Goal: Task Accomplishment & Management: Complete application form

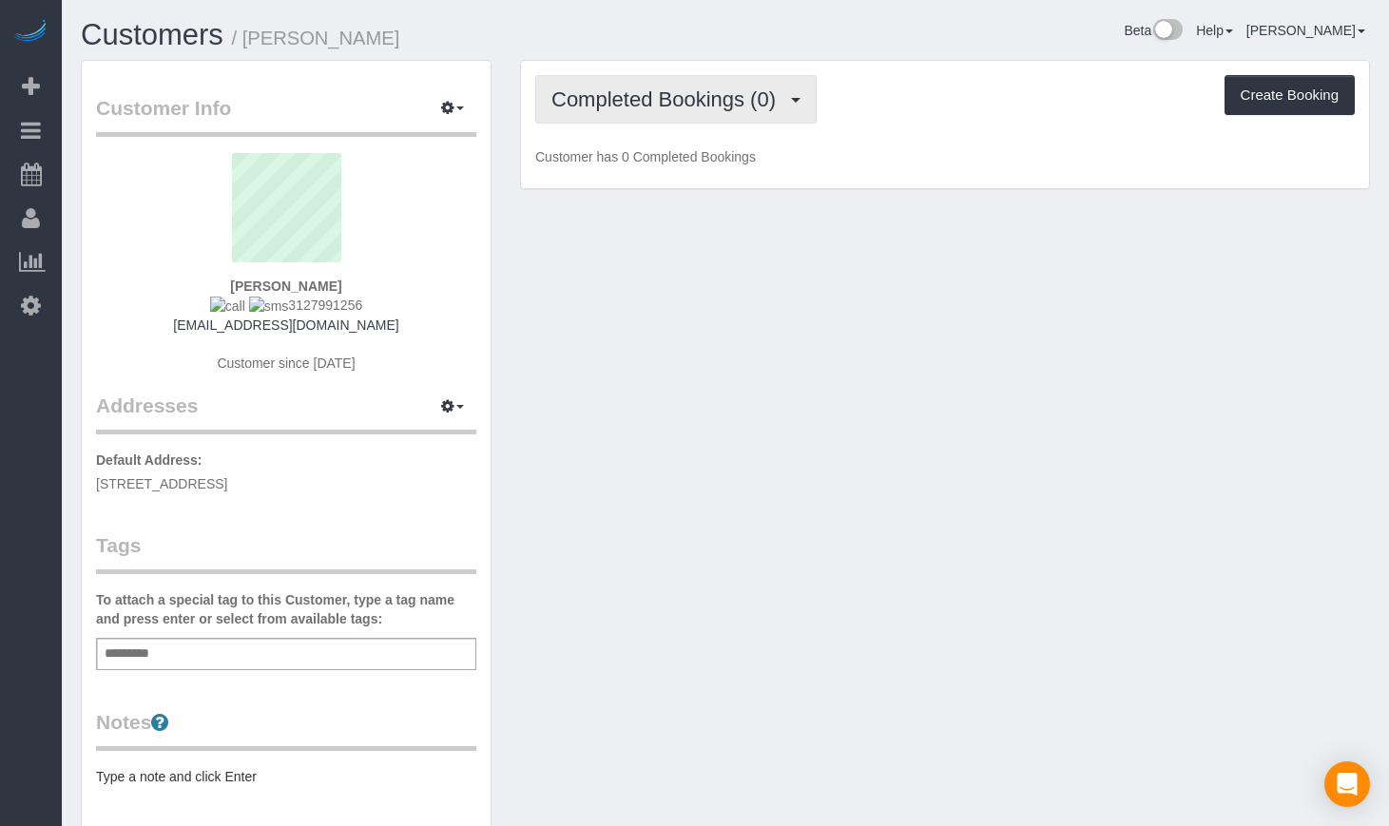
click at [776, 98] on span "Completed Bookings (0)" at bounding box center [669, 99] width 234 height 24
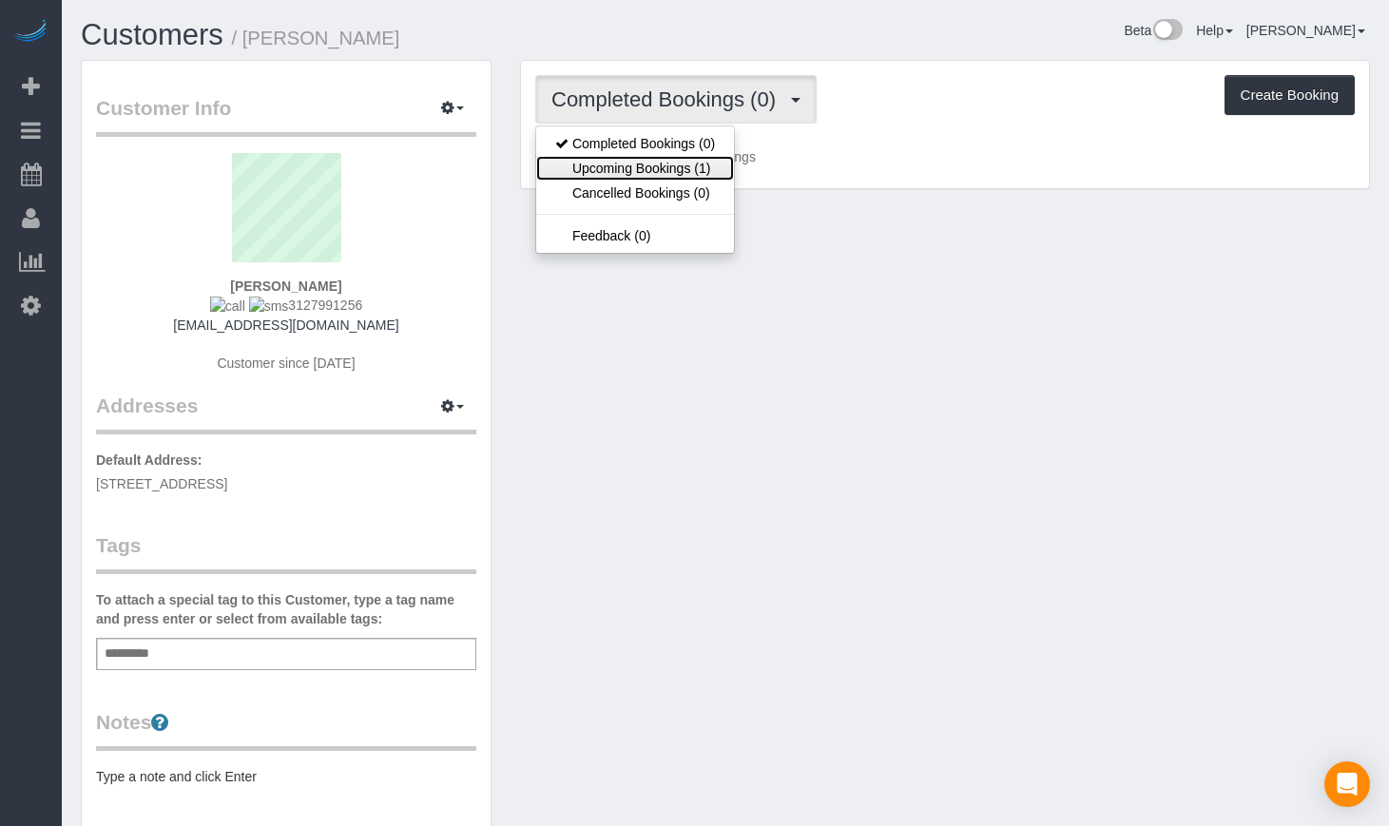
click at [711, 170] on link "Upcoming Bookings (1)" at bounding box center [635, 168] width 198 height 25
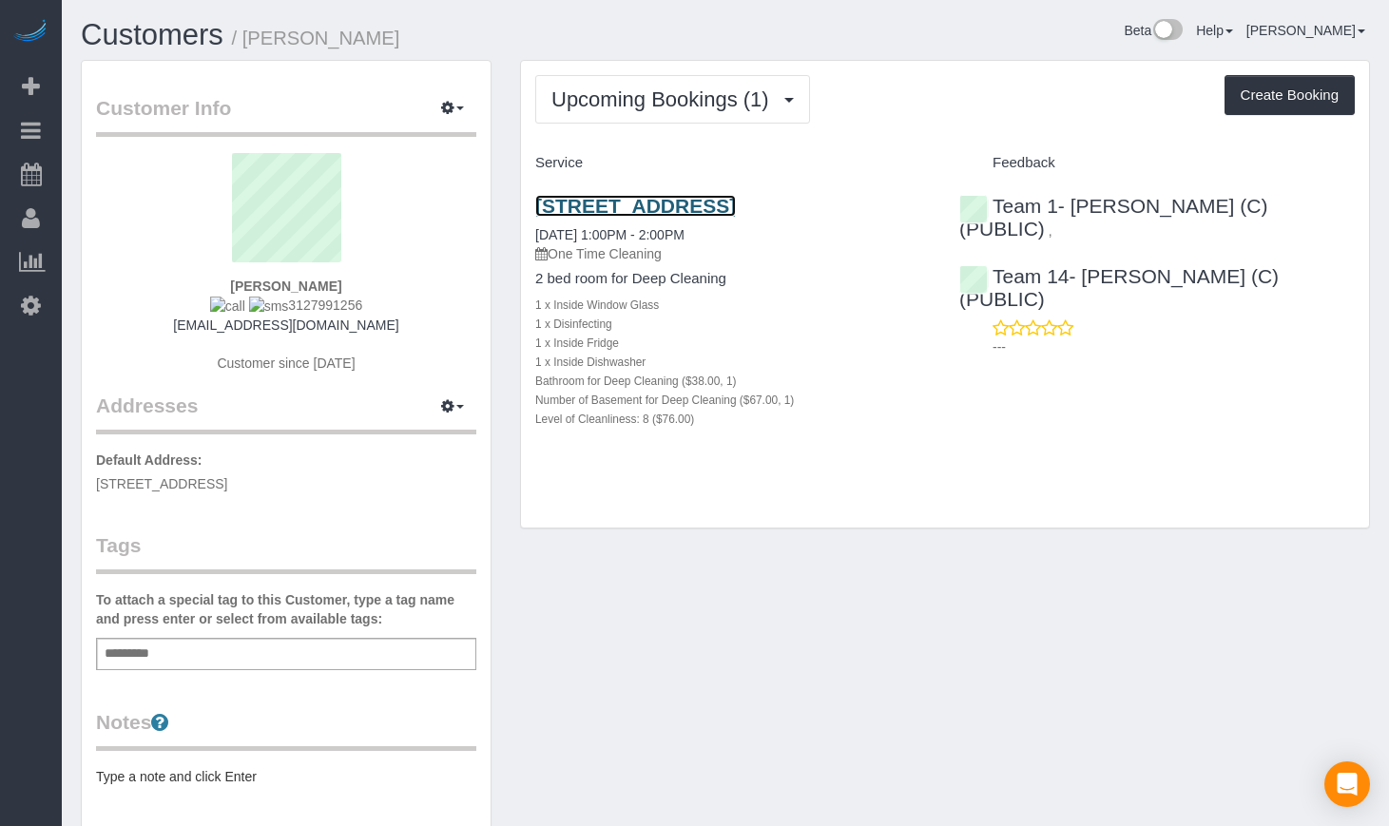
click at [713, 208] on link "[STREET_ADDRESS]" at bounding box center [635, 206] width 201 height 22
drag, startPoint x: 153, startPoint y: 36, endPoint x: 246, endPoint y: 7, distance: 97.7
click at [153, 36] on link "Customers" at bounding box center [152, 34] width 143 height 33
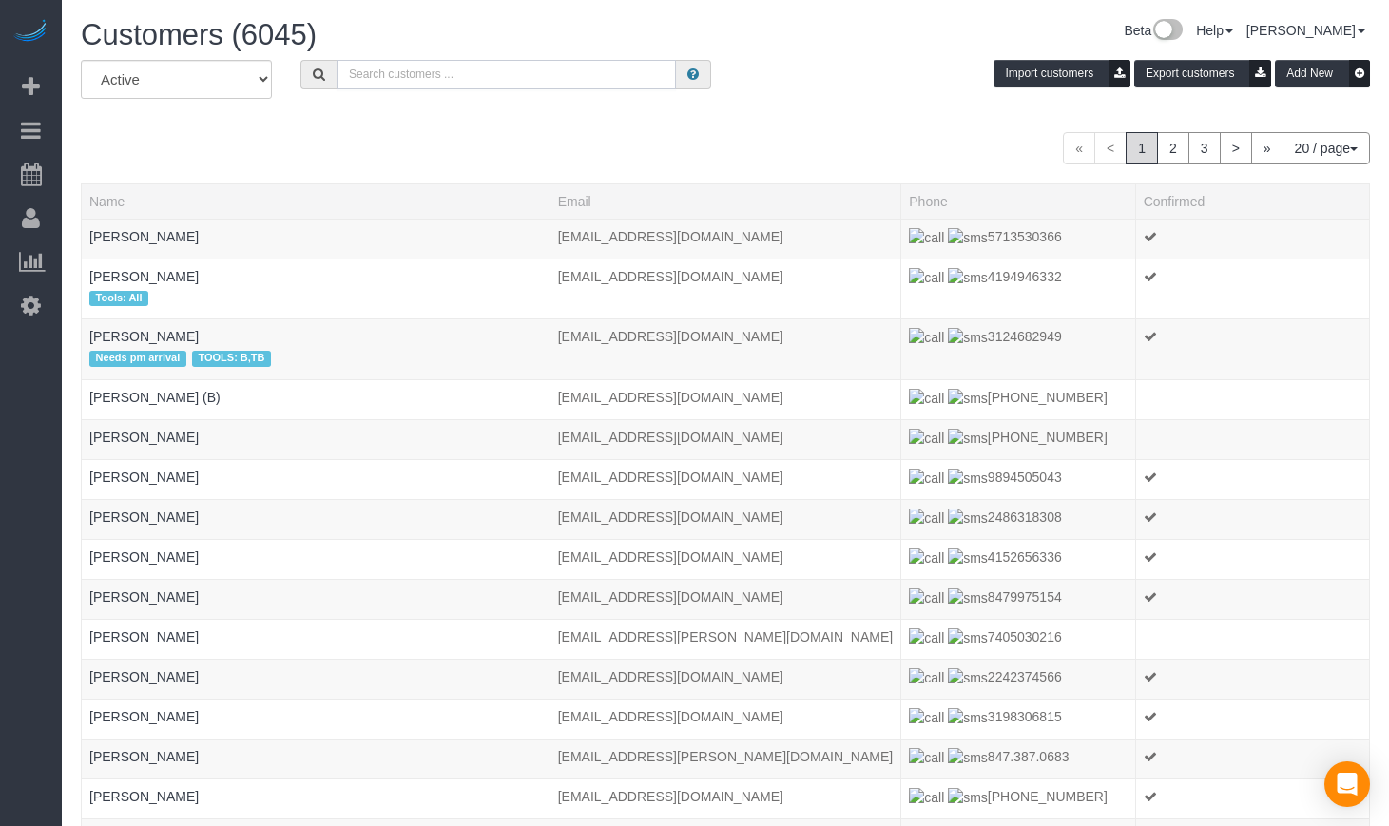
click at [415, 76] on input "text" at bounding box center [506, 74] width 339 height 29
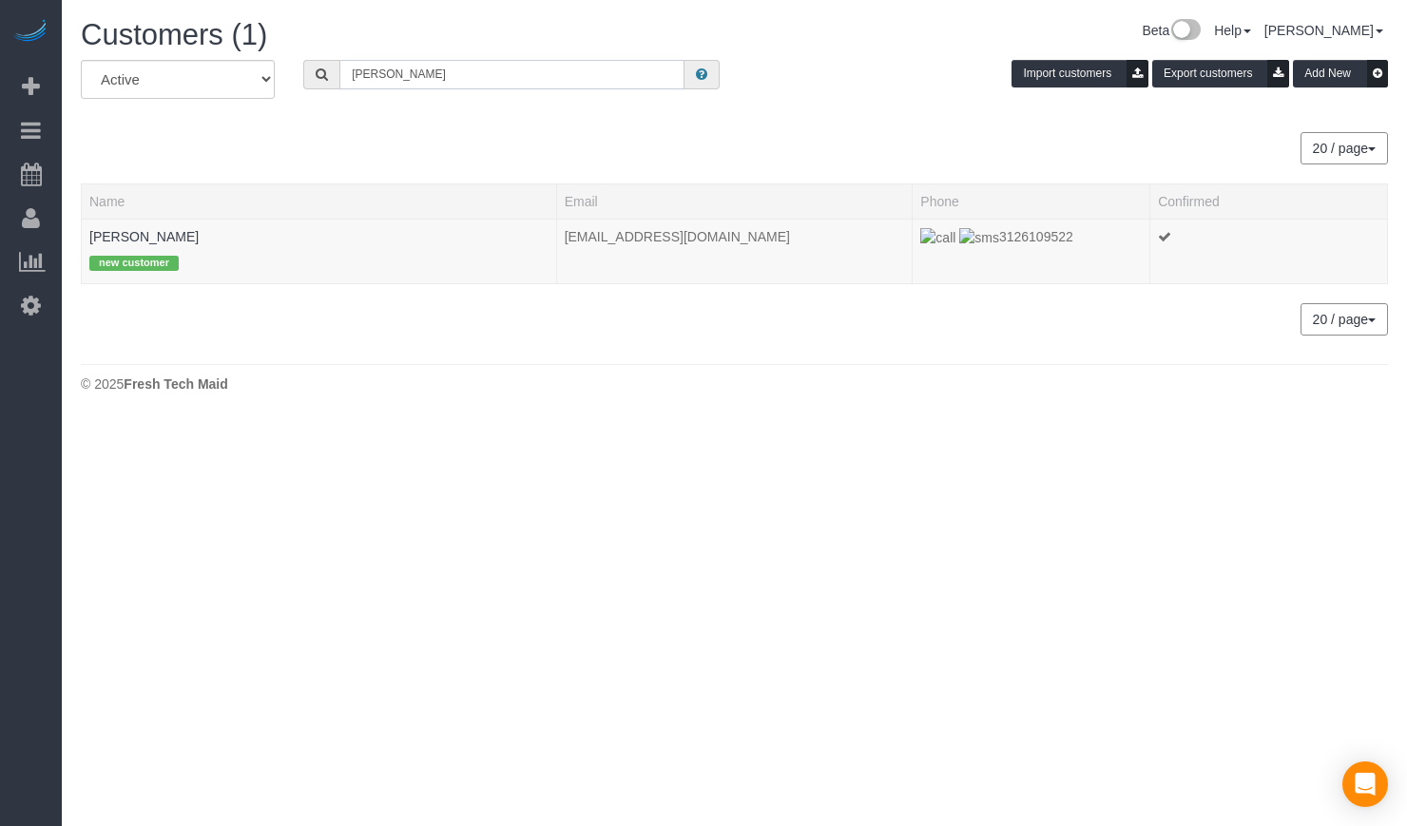
type input "[PERSON_NAME]"
drag, startPoint x: 560, startPoint y: 358, endPoint x: 430, endPoint y: 339, distance: 131.8
click at [560, 360] on div "Customers (1) Beta Help Help Docs Take a Tour Contact Support [PERSON_NAME] My …" at bounding box center [734, 210] width 1345 height 421
click at [106, 229] on link "[PERSON_NAME]" at bounding box center [143, 236] width 109 height 15
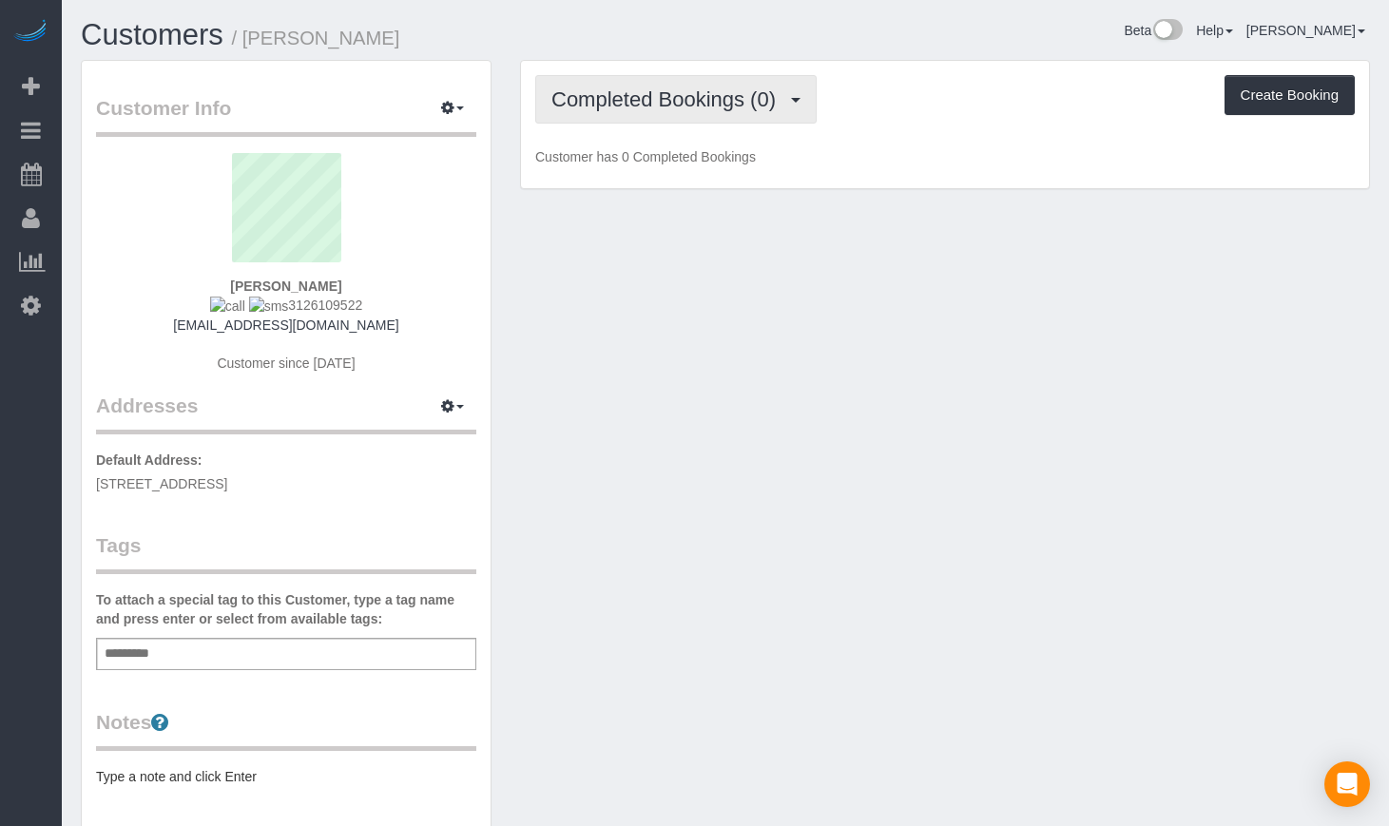
click at [603, 118] on button "Completed Bookings (0)" at bounding box center [675, 99] width 281 height 48
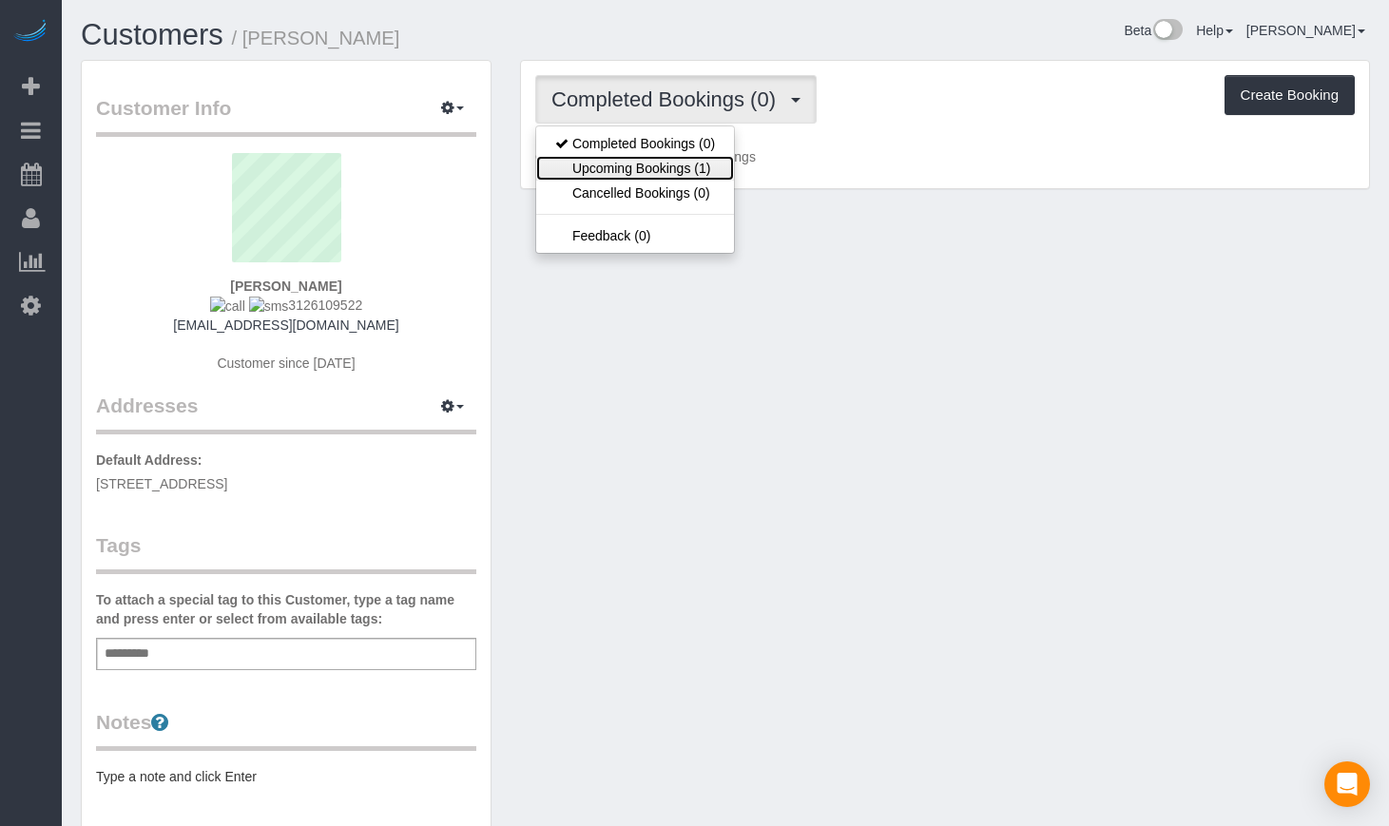
click at [605, 176] on link "Upcoming Bookings (1)" at bounding box center [635, 168] width 198 height 25
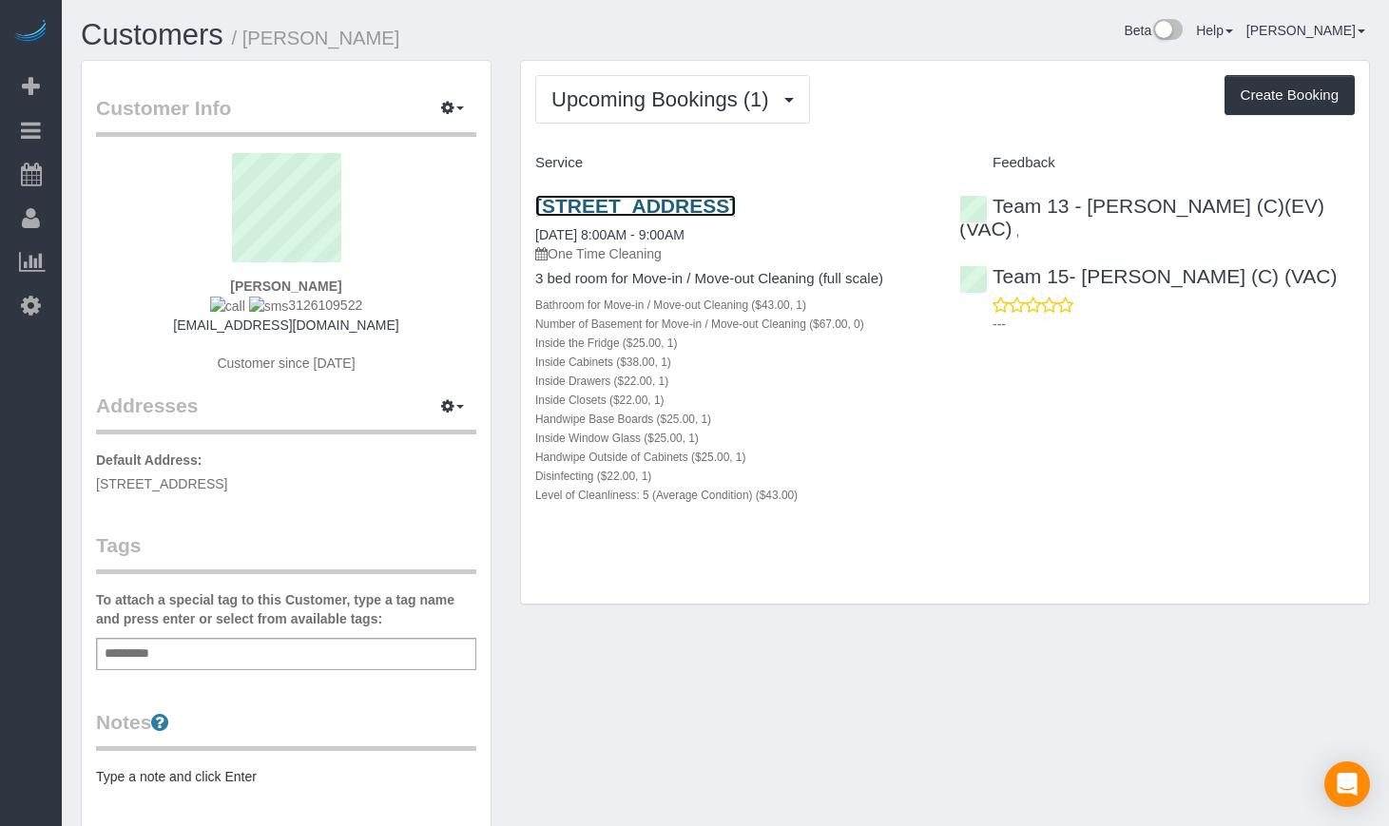
click at [721, 212] on link "[STREET_ADDRESS]" at bounding box center [635, 206] width 201 height 22
click at [106, 48] on link "Customers" at bounding box center [152, 34] width 143 height 33
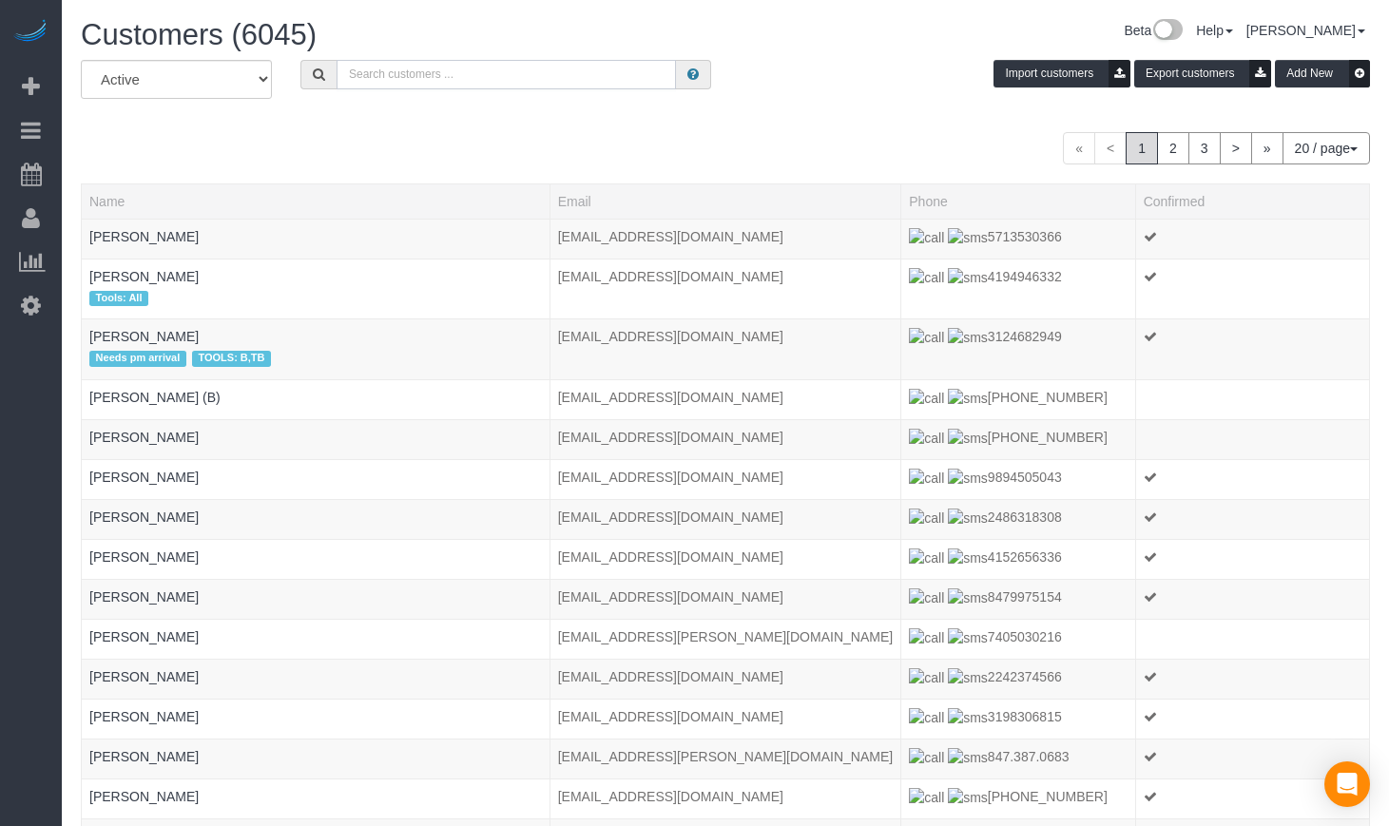
click at [446, 60] on input "text" at bounding box center [506, 74] width 339 height 29
type input "[PERSON_NAME]"
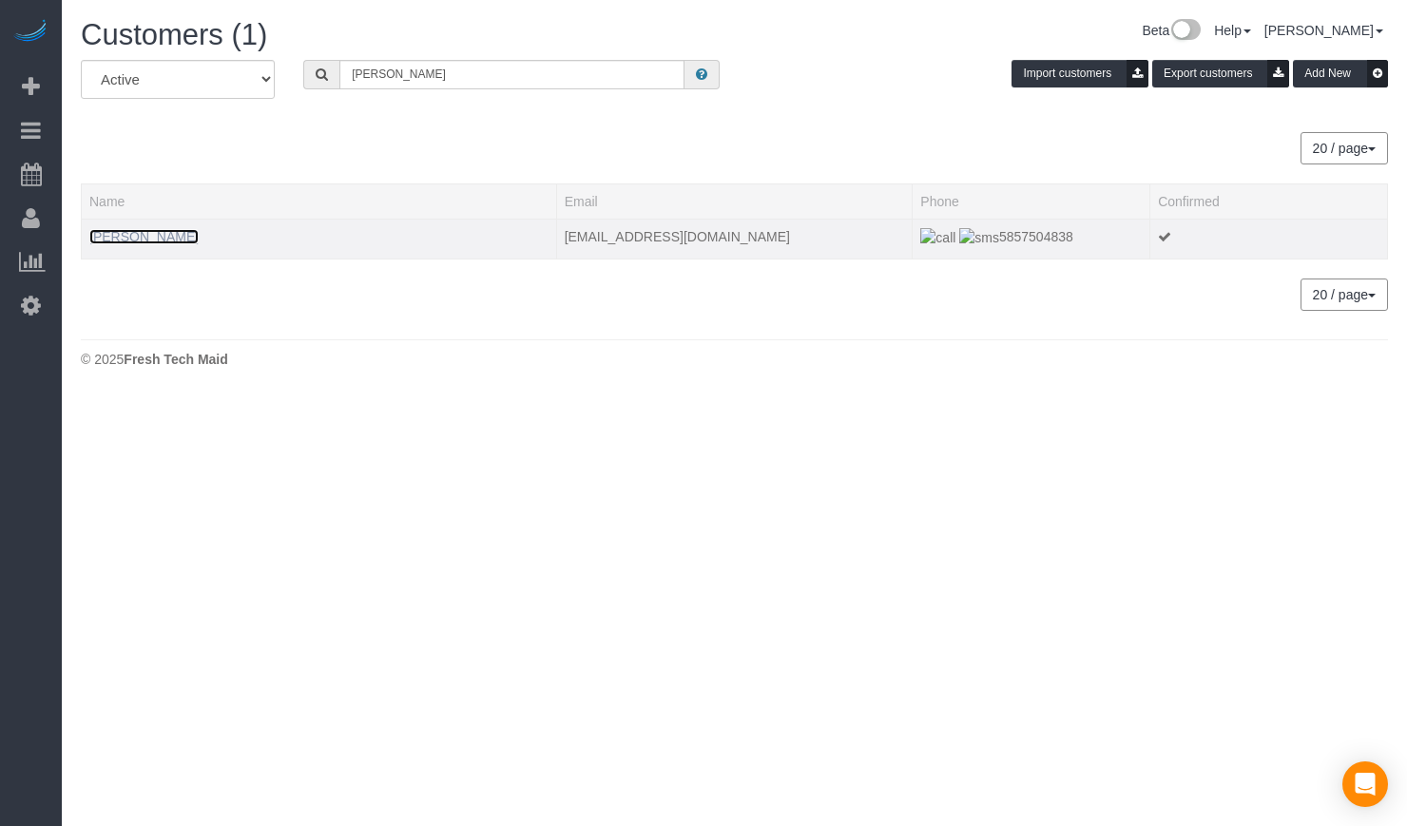
click at [163, 238] on link "[PERSON_NAME]" at bounding box center [143, 236] width 109 height 15
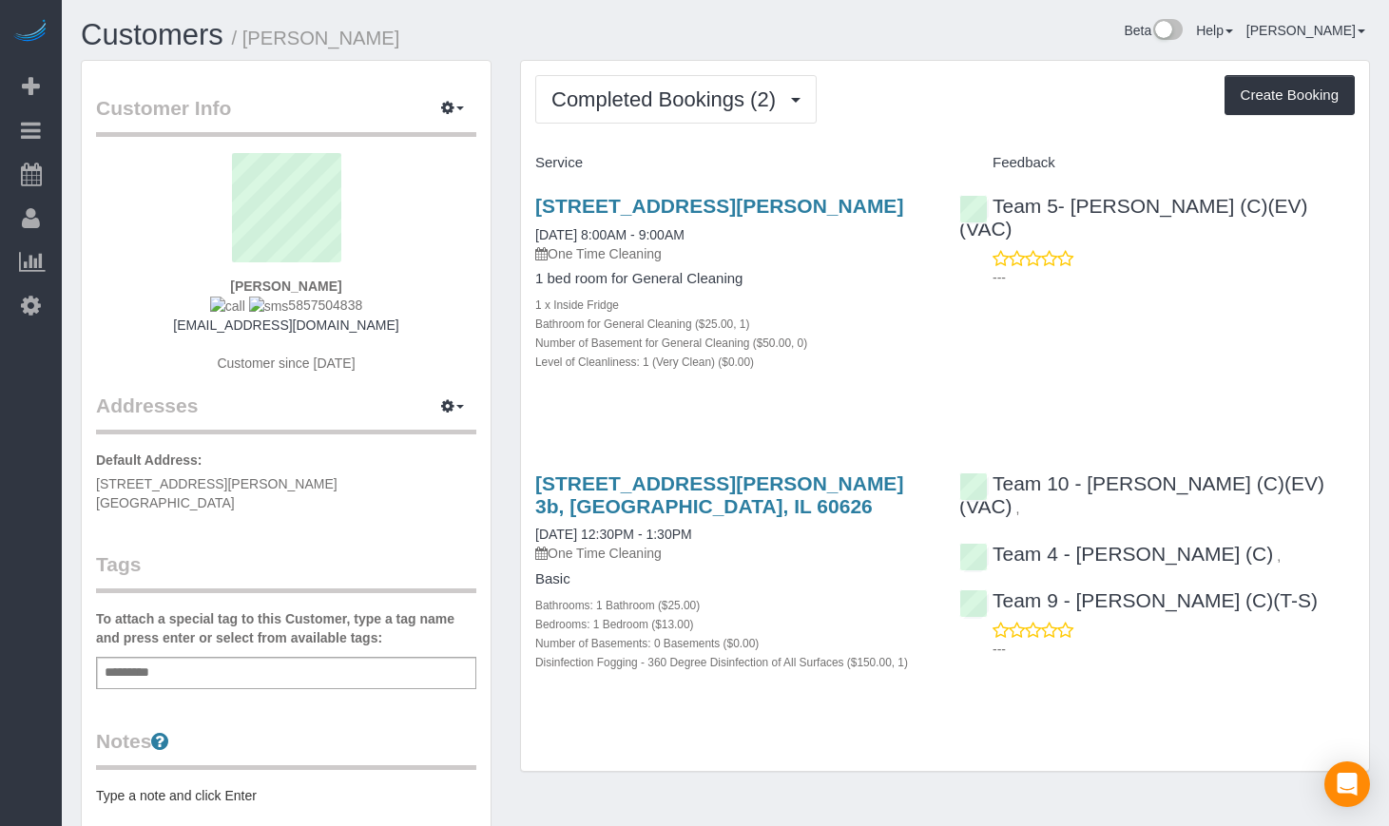
click at [319, 299] on span "5857504838" at bounding box center [286, 305] width 152 height 15
copy span "5857504838"
drag, startPoint x: 431, startPoint y: 331, endPoint x: 198, endPoint y: 331, distance: 233.0
click at [198, 331] on div "[PERSON_NAME] 5857504838 [EMAIL_ADDRESS][DOMAIN_NAME] Customer since [DATE]" at bounding box center [286, 272] width 380 height 239
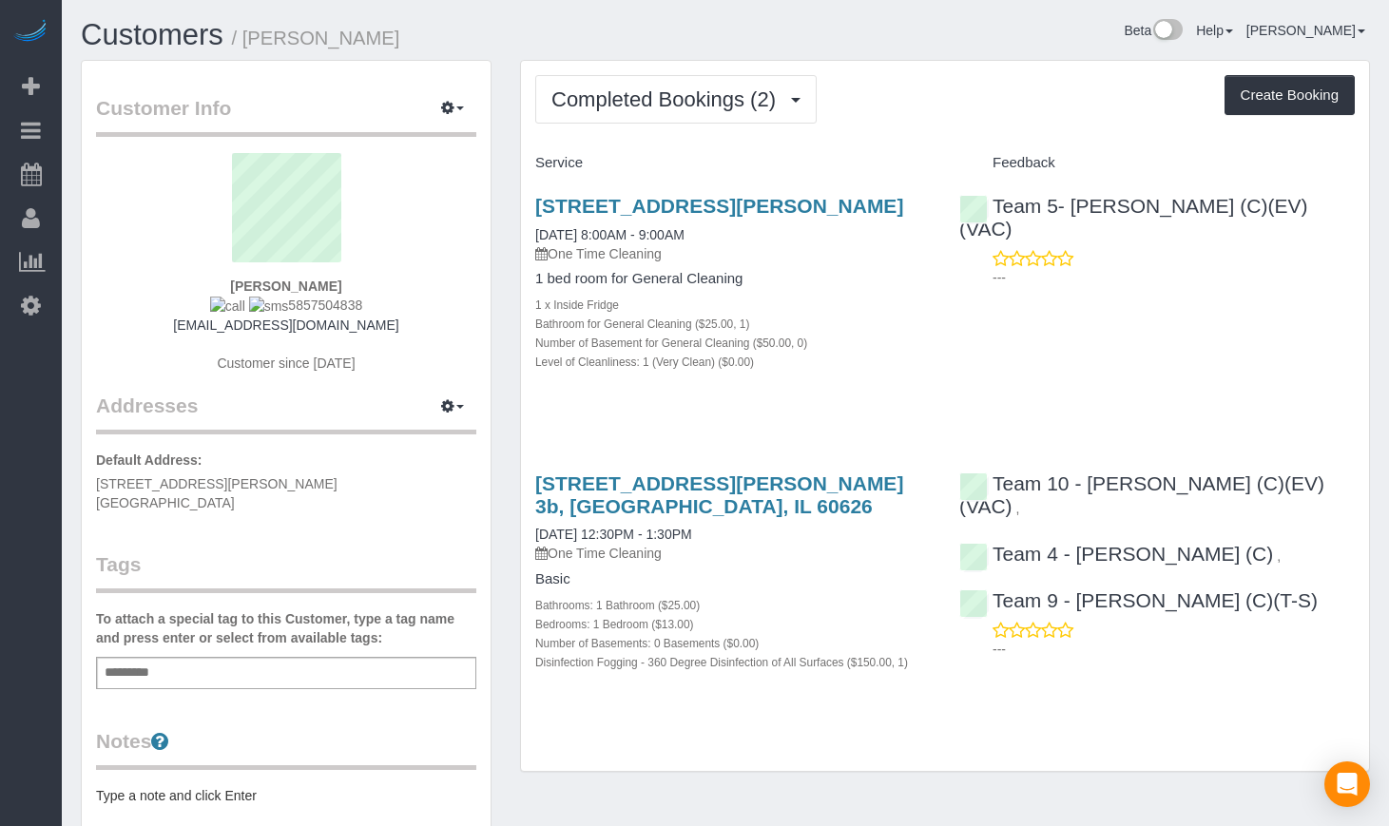
copy link "[EMAIL_ADDRESS][DOMAIN_NAME]"
click at [99, 36] on link "Customers" at bounding box center [152, 34] width 143 height 33
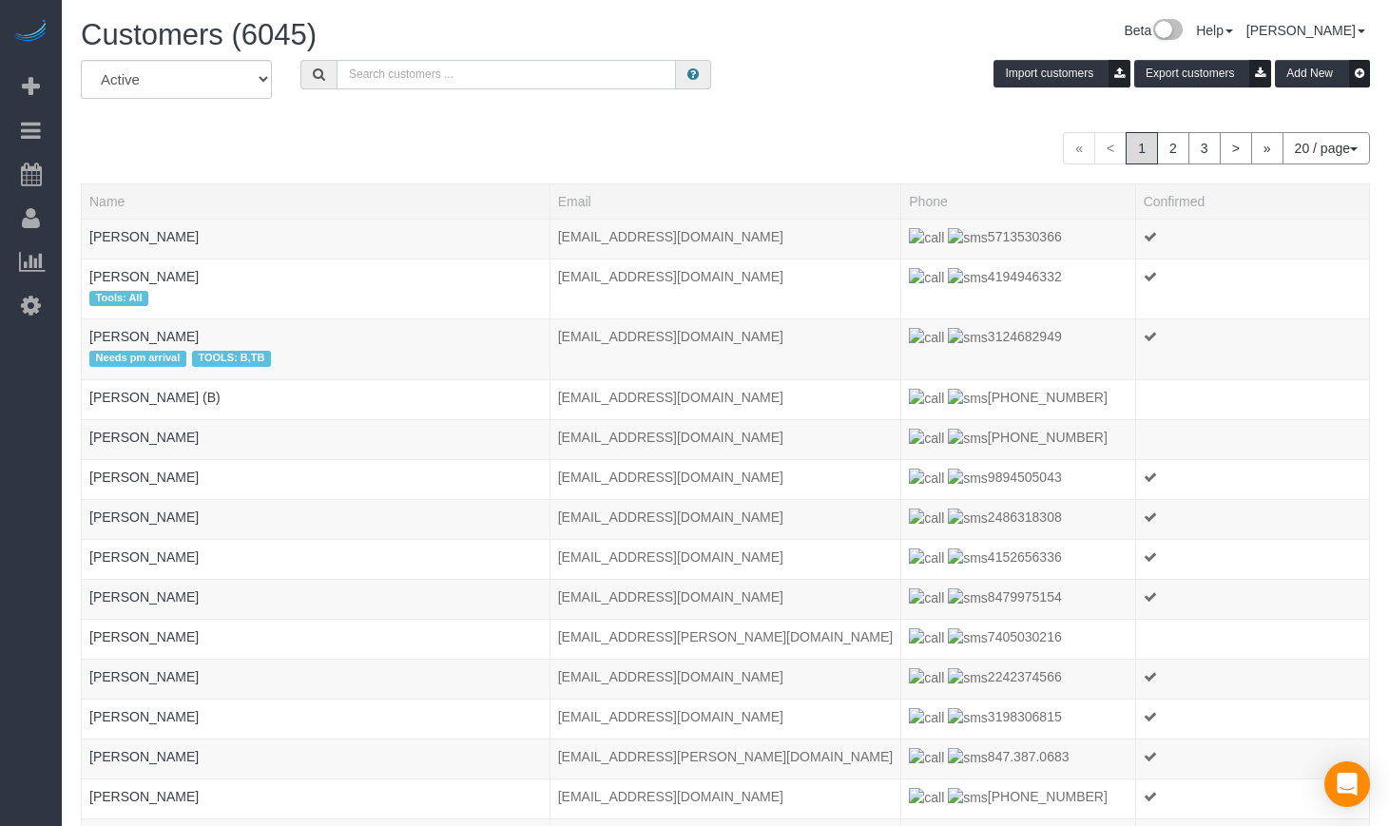
click at [438, 71] on input "text" at bounding box center [506, 74] width 339 height 29
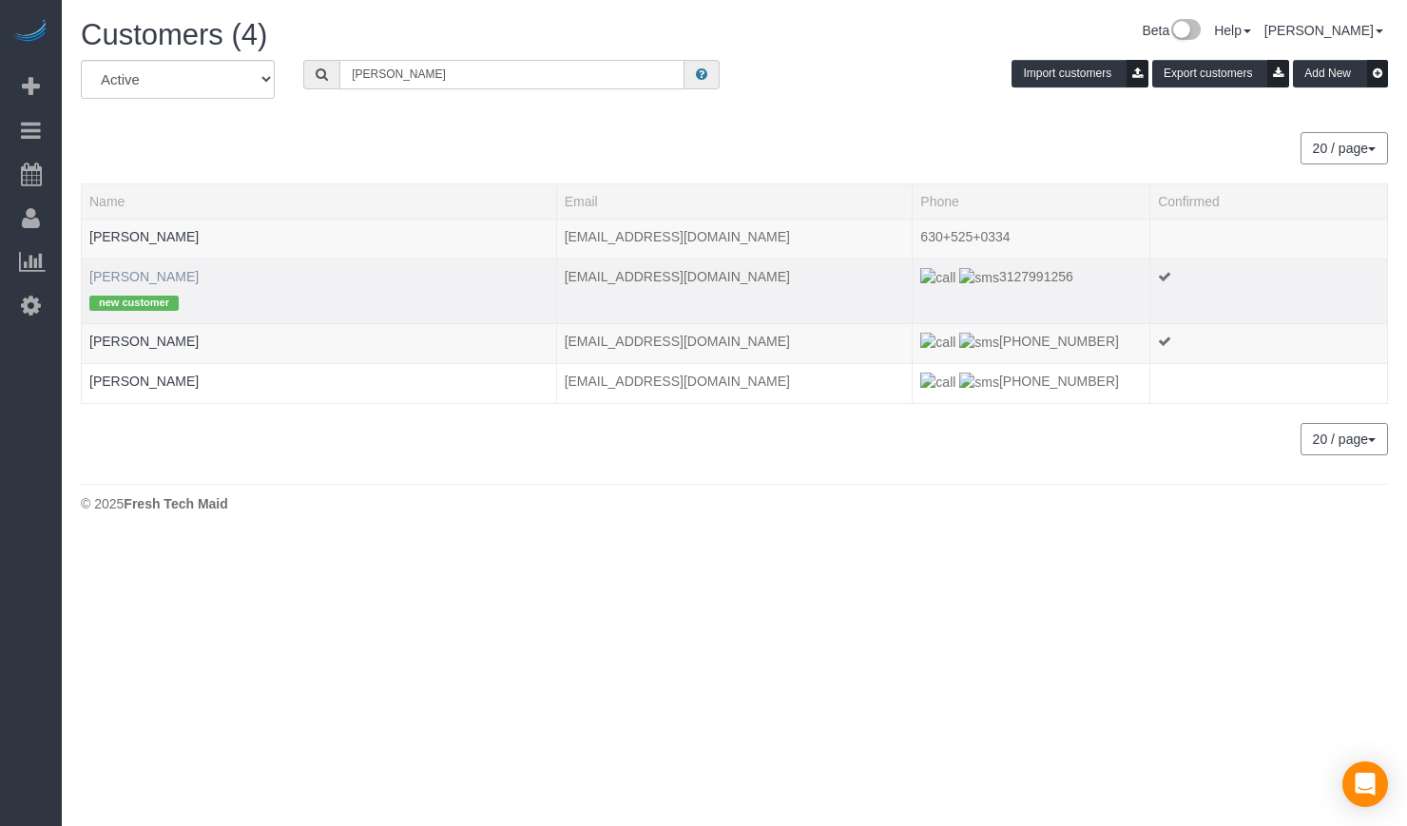
type input "[PERSON_NAME]"
click at [158, 274] on link "[PERSON_NAME]" at bounding box center [143, 276] width 109 height 15
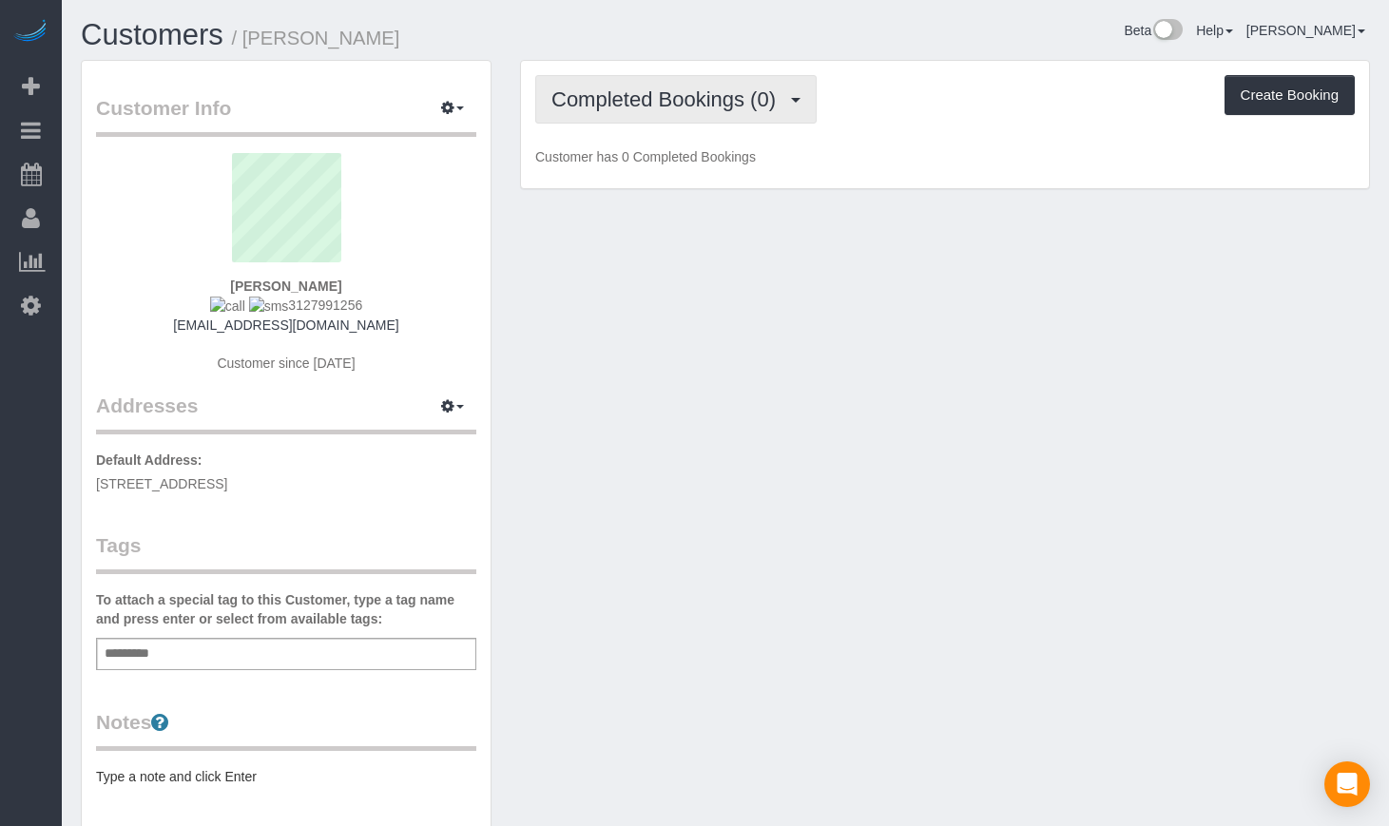
click at [713, 93] on span "Completed Bookings (0)" at bounding box center [669, 99] width 234 height 24
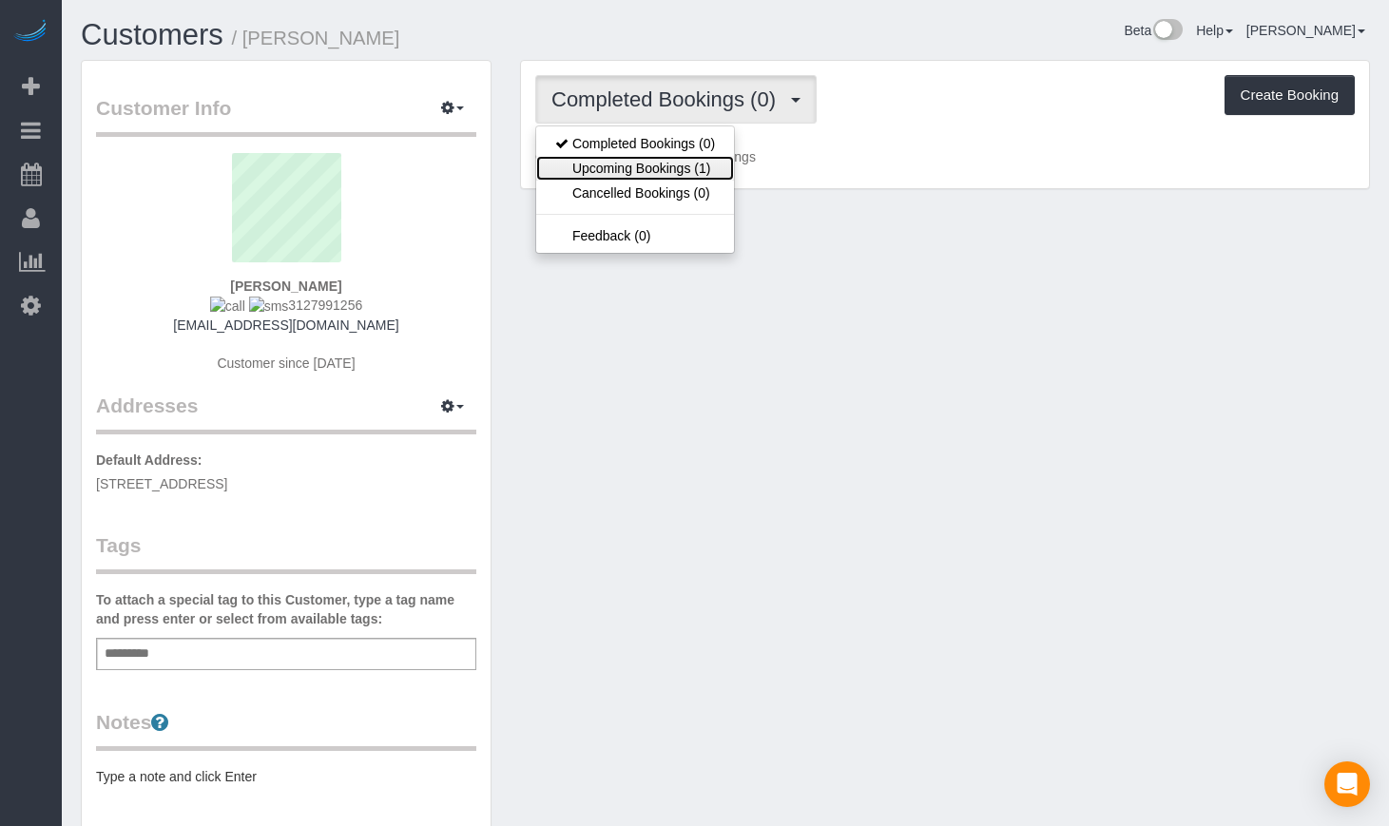
click at [686, 166] on link "Upcoming Bookings (1)" at bounding box center [635, 168] width 198 height 25
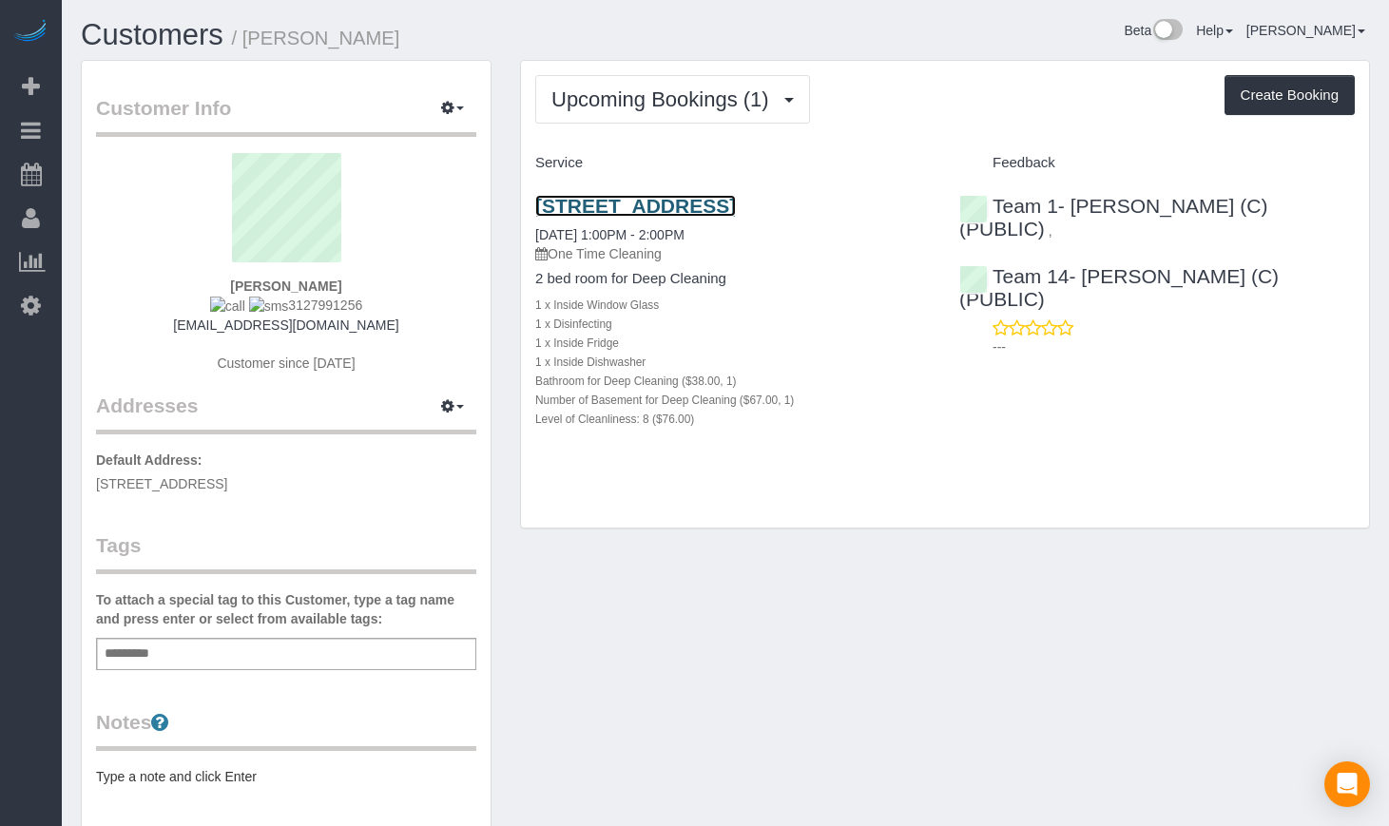
click at [639, 202] on link "[STREET_ADDRESS]" at bounding box center [635, 206] width 201 height 22
click at [175, 40] on link "Customers" at bounding box center [152, 34] width 143 height 33
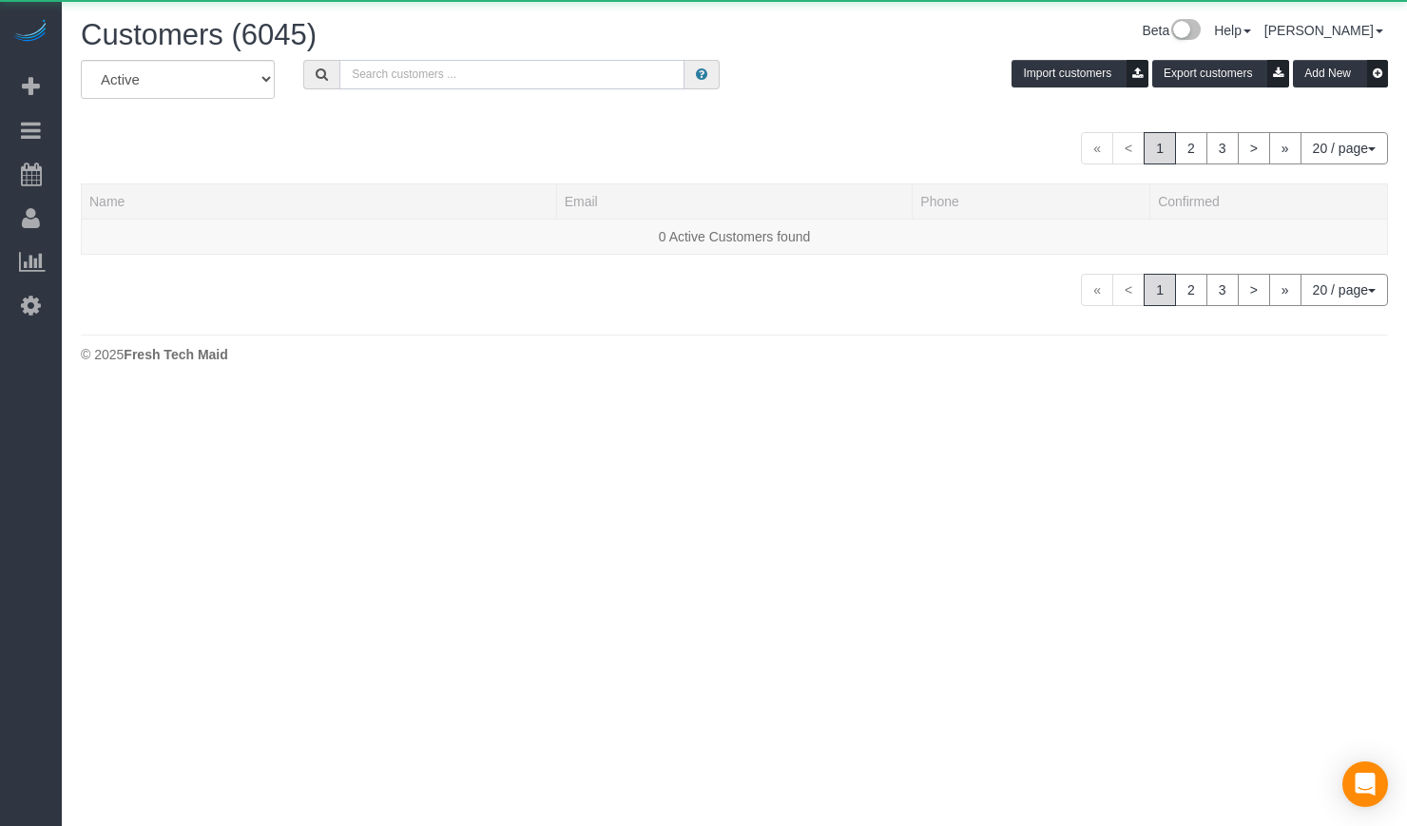
click at [462, 71] on input "text" at bounding box center [511, 74] width 345 height 29
paste input "[PERSON_NAME]"
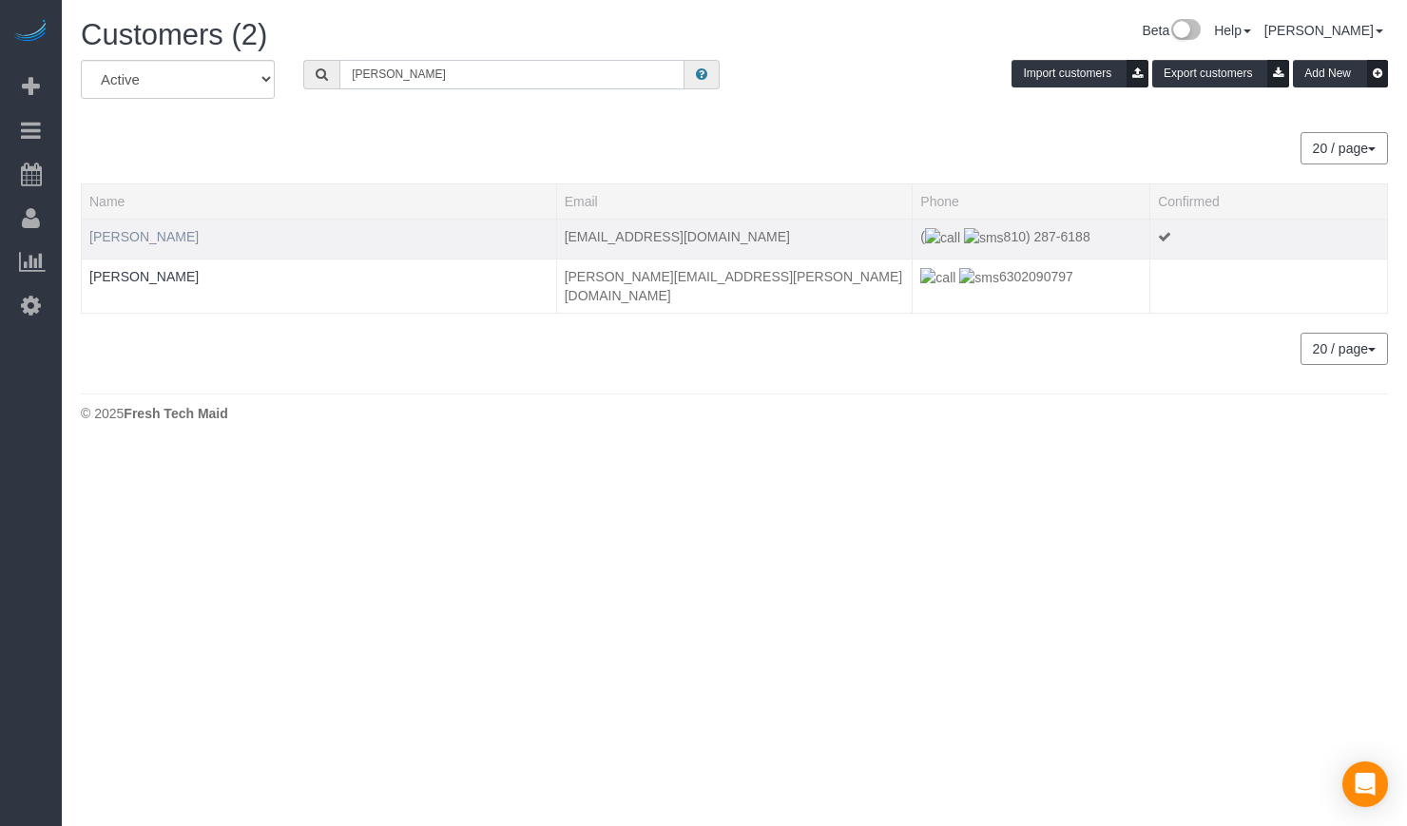
type input "[PERSON_NAME]"
click at [181, 236] on link "[PERSON_NAME]" at bounding box center [143, 236] width 109 height 15
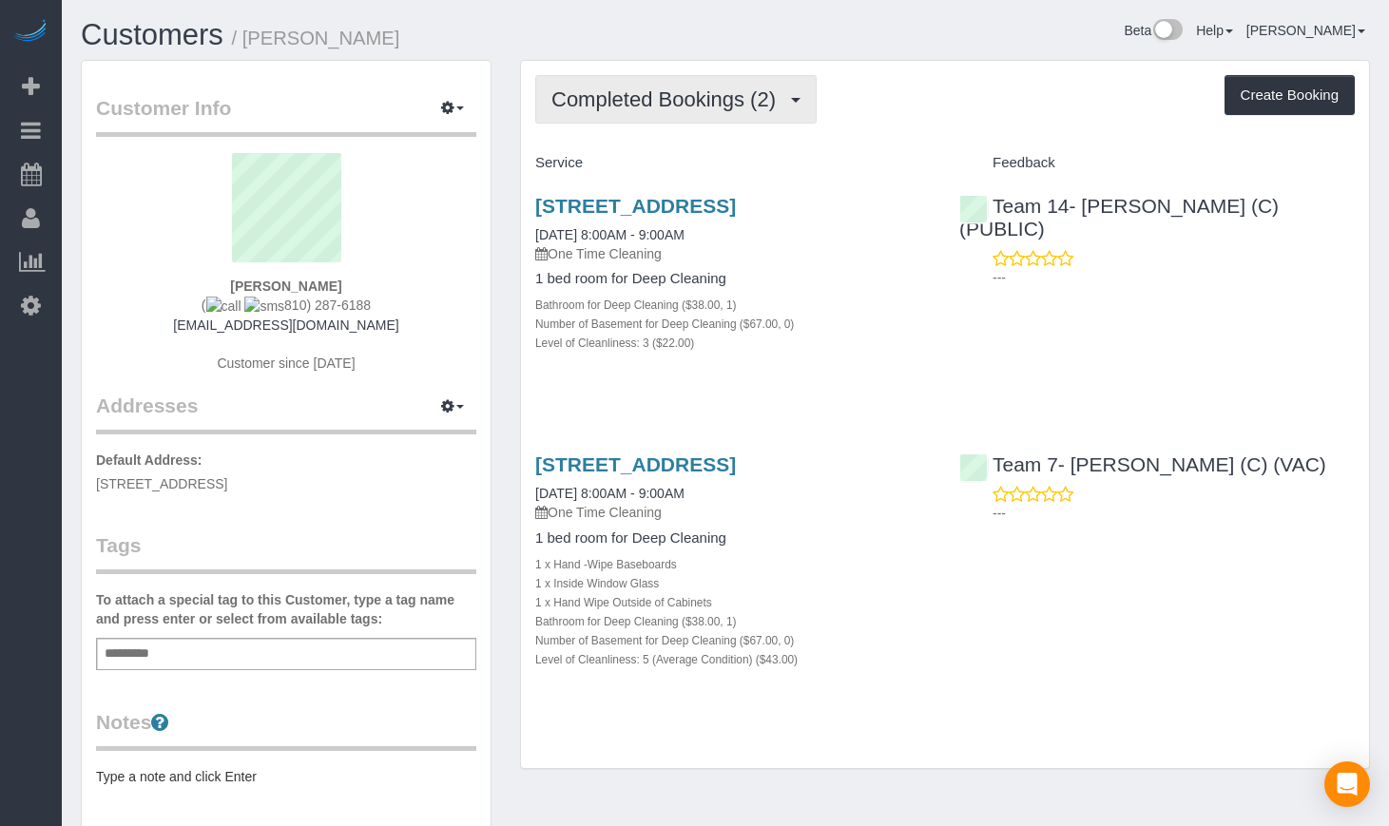
click at [745, 105] on span "Completed Bookings (2)" at bounding box center [669, 99] width 234 height 24
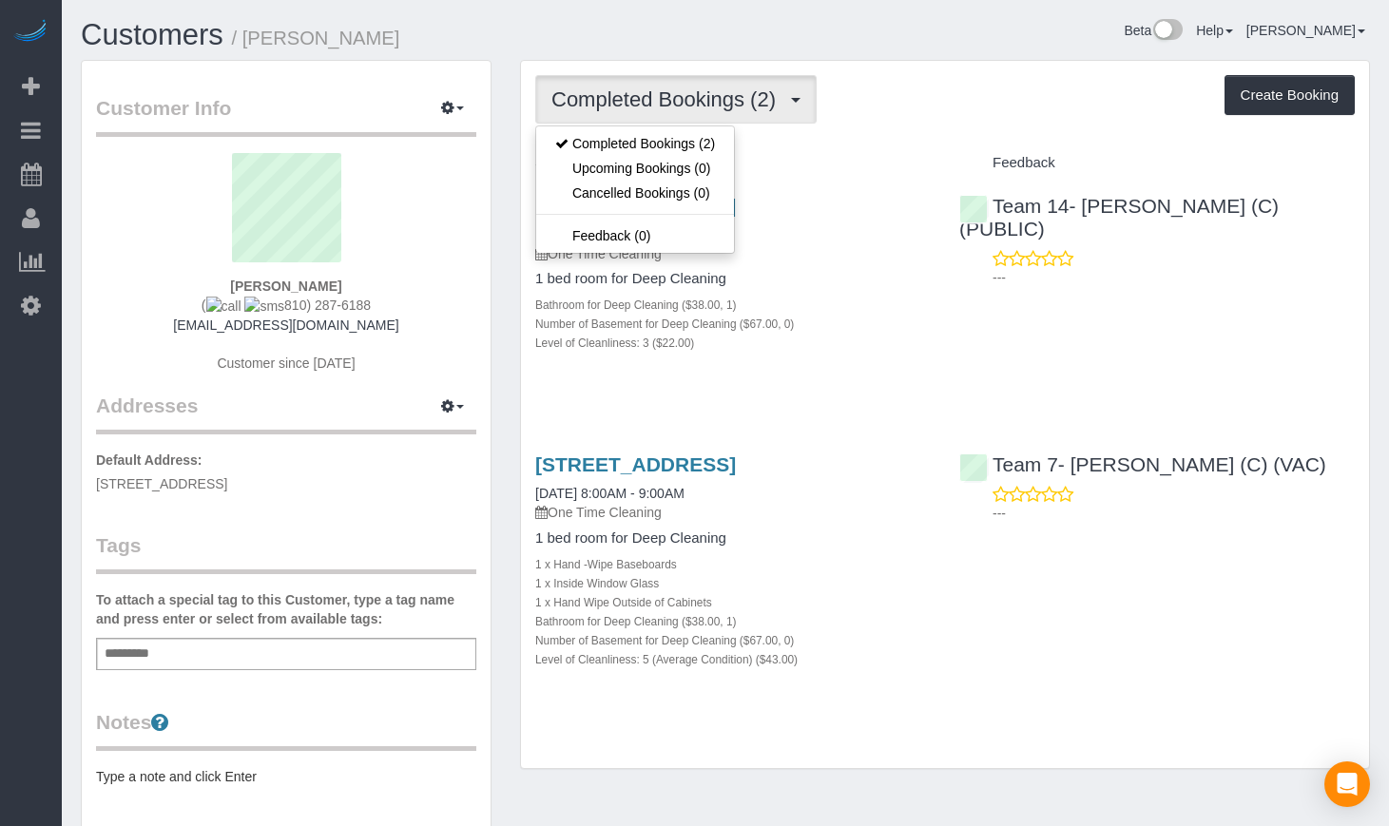
click at [900, 768] on div "Completed Bookings (2) Completed Bookings (2) Upcoming Bookings (0) Cancelled B…" at bounding box center [945, 414] width 848 height 707
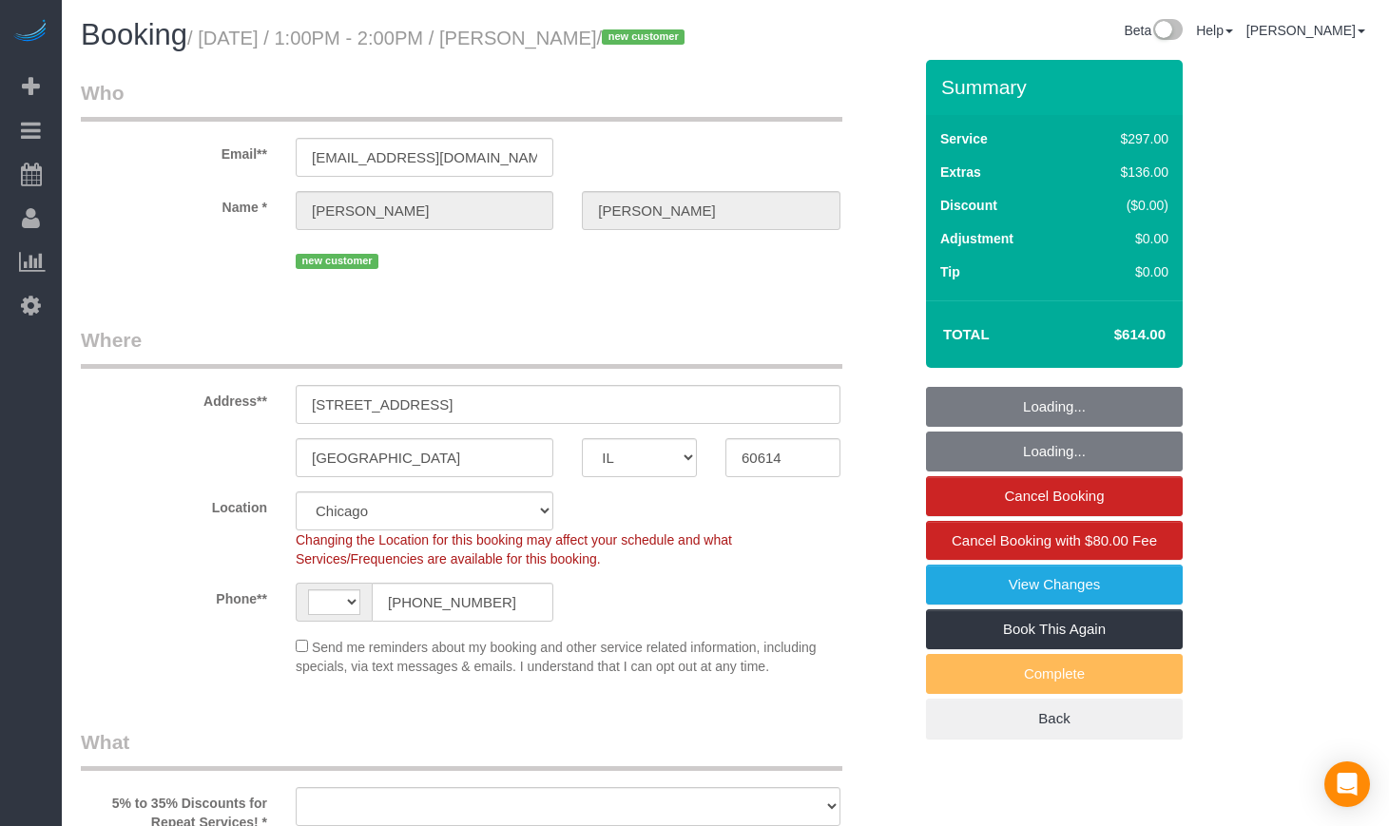
select select "IL"
select select "number:1"
select select "number:68"
select select "number:139"
select select "number:106"
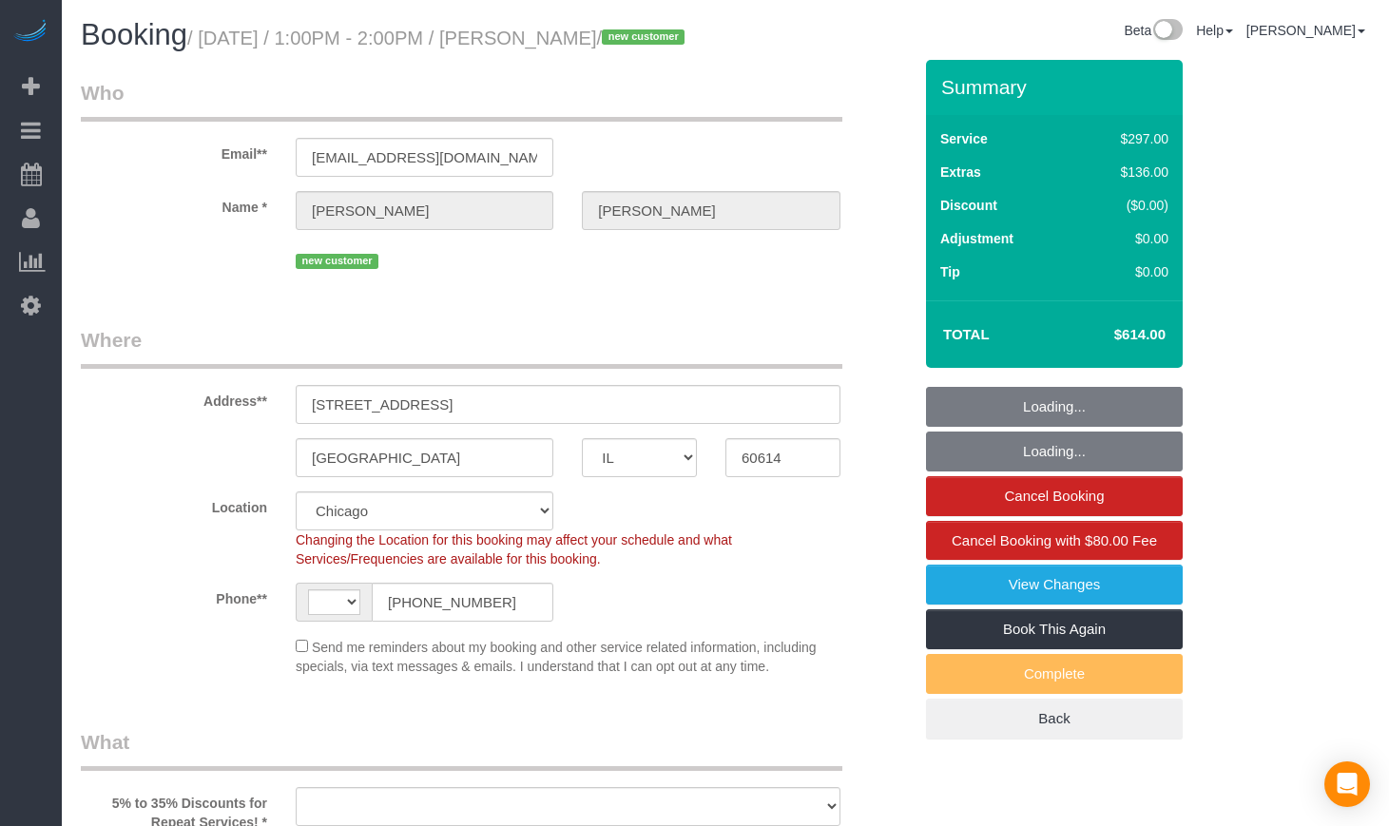
select select "513"
select select "1"
select select "8"
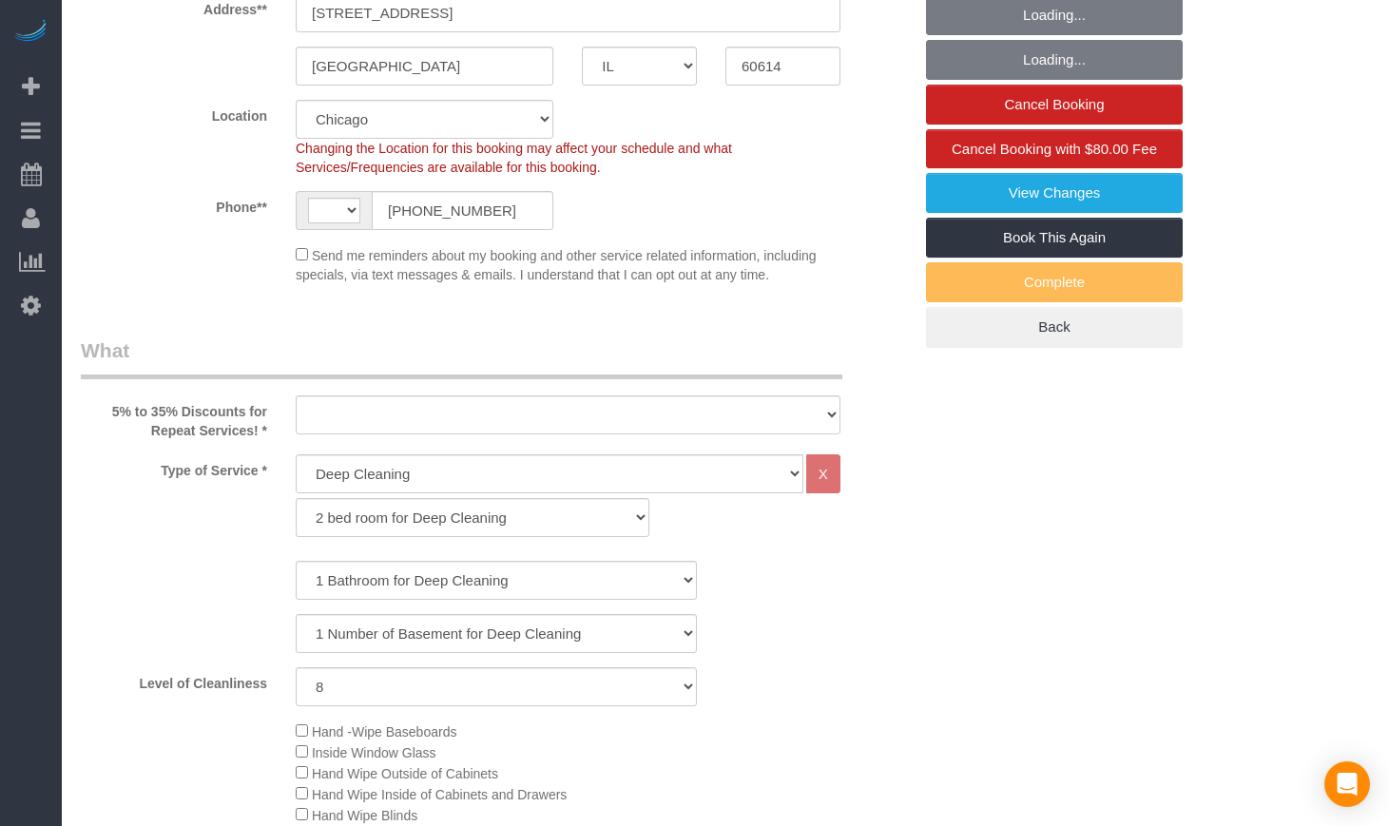
select select "string:US"
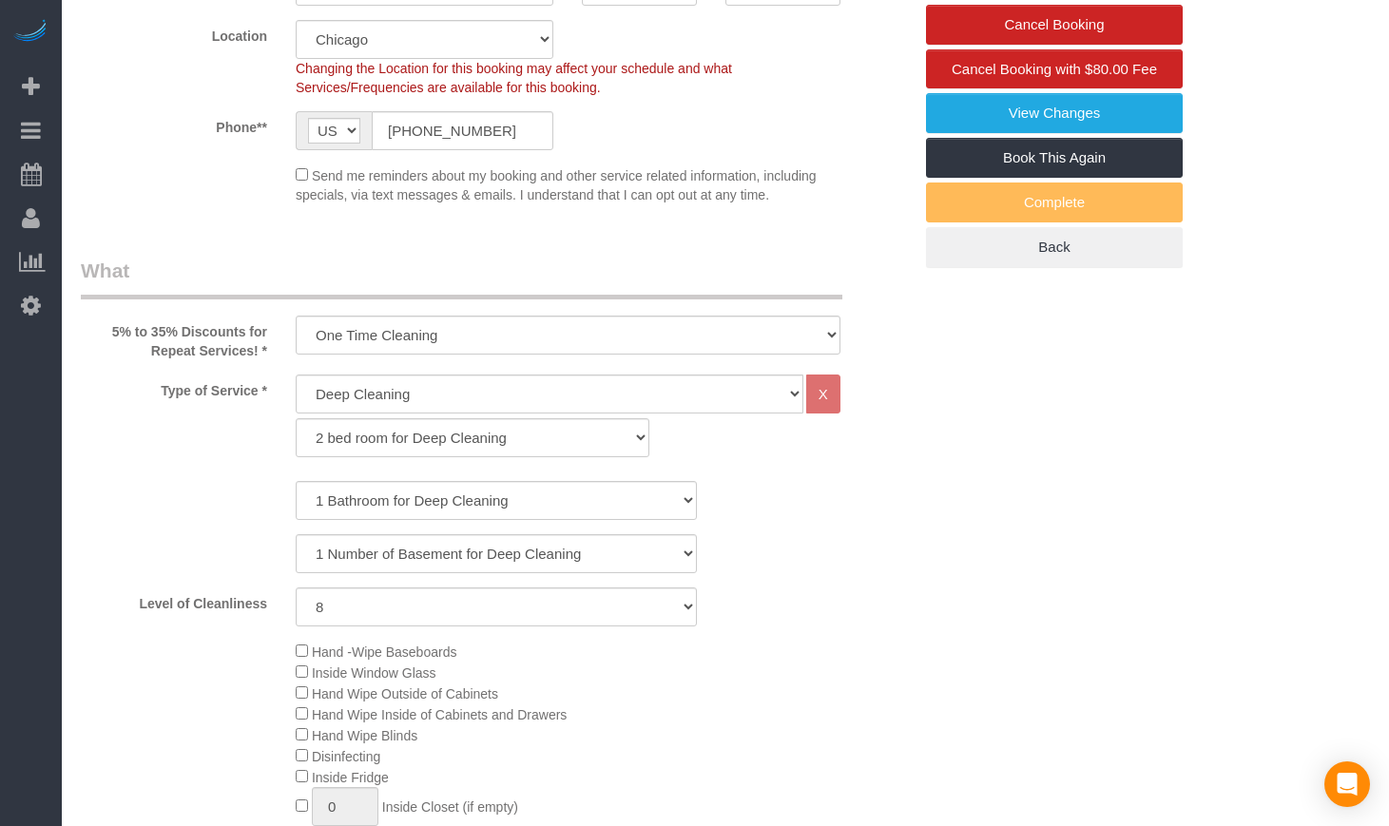
select select "object:1132"
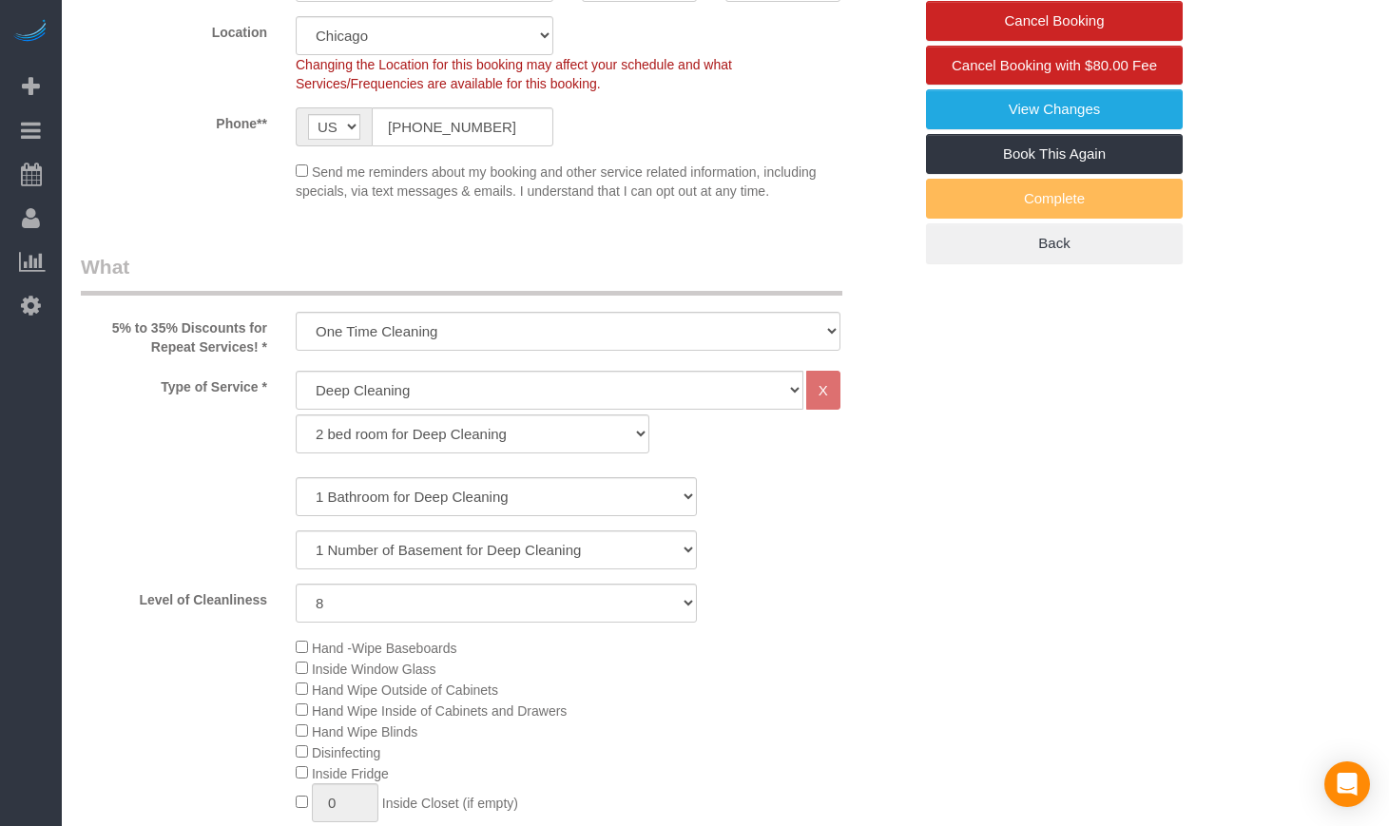
select select "spot1"
select select "1"
select select "8"
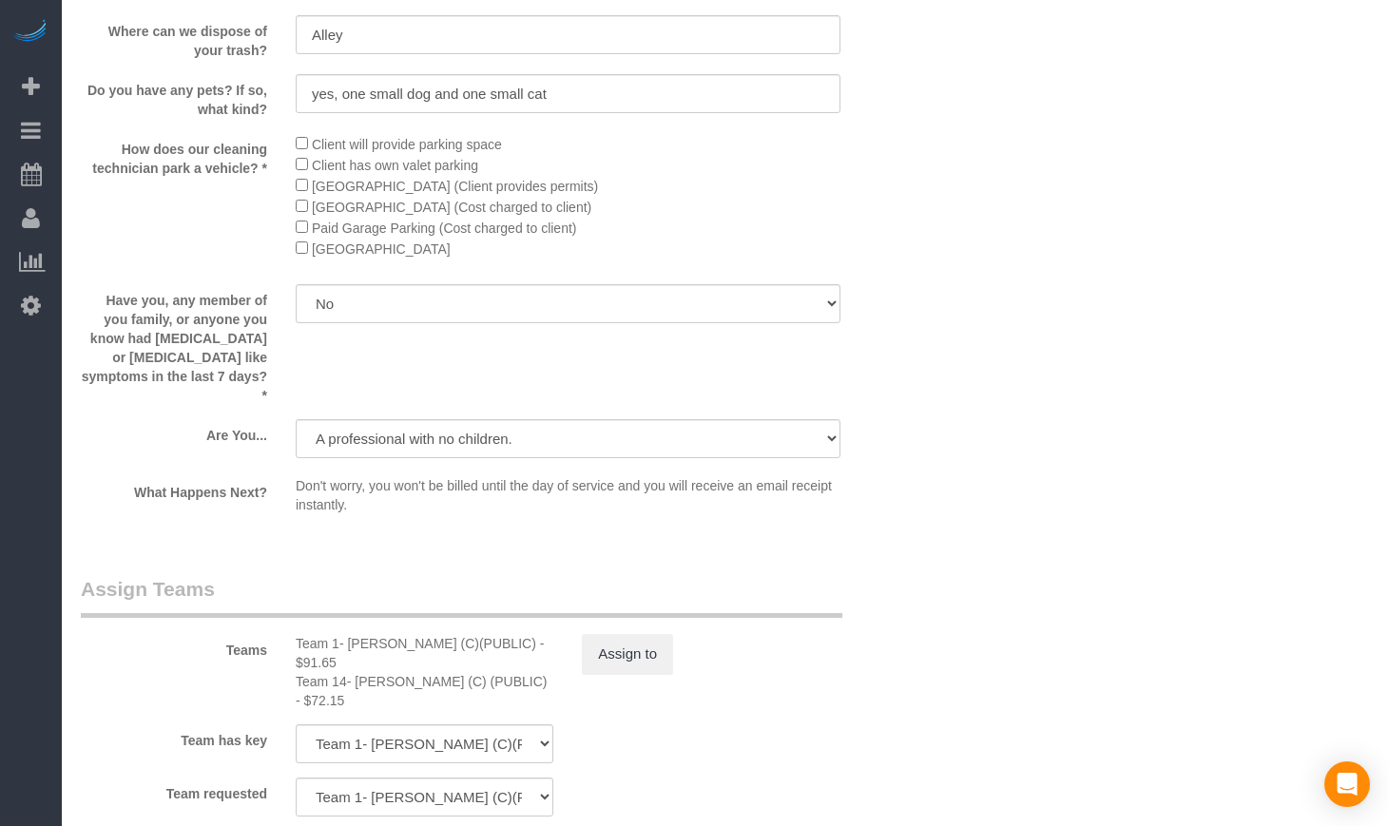
scroll to position [2853, 0]
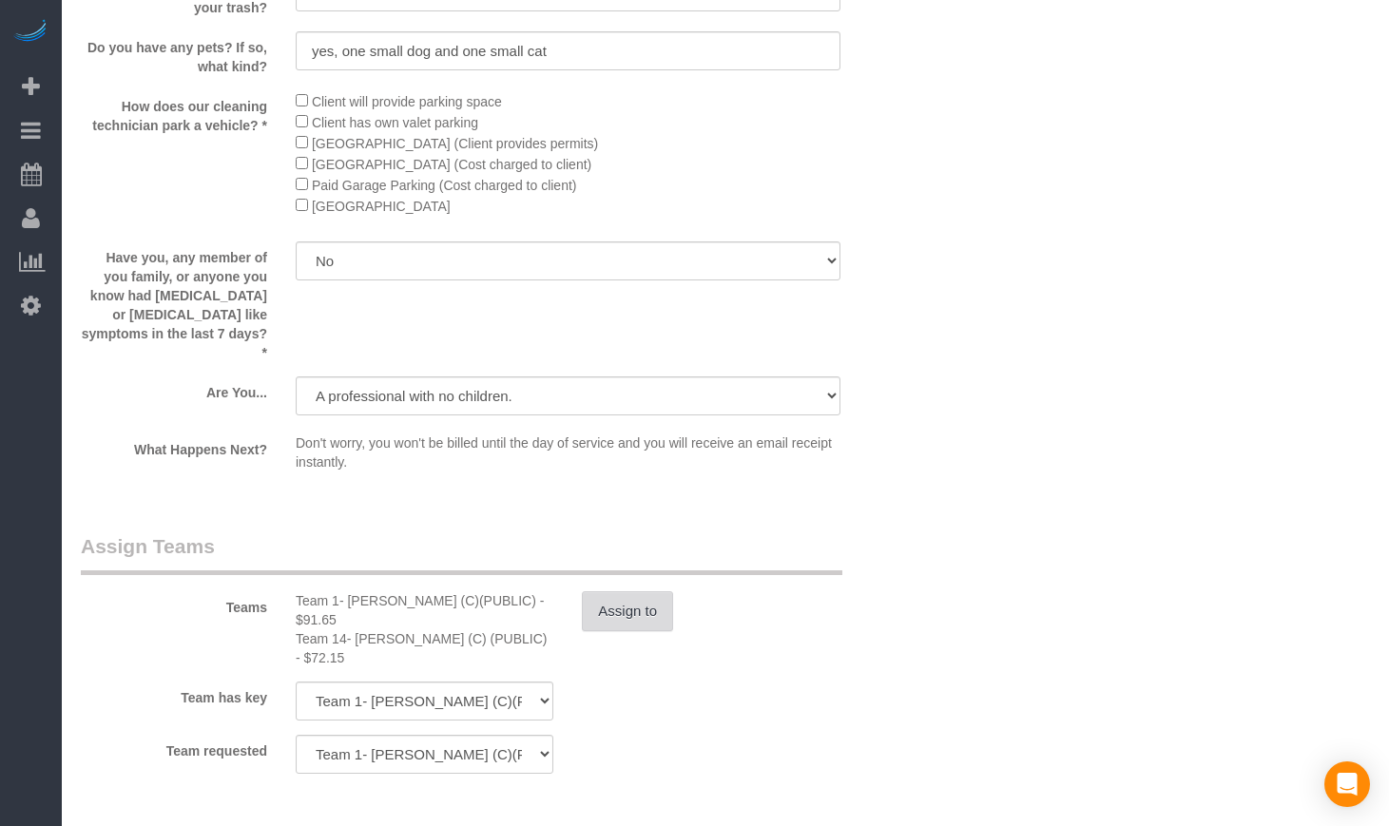
click at [635, 623] on button "Assign to" at bounding box center [627, 611] width 91 height 40
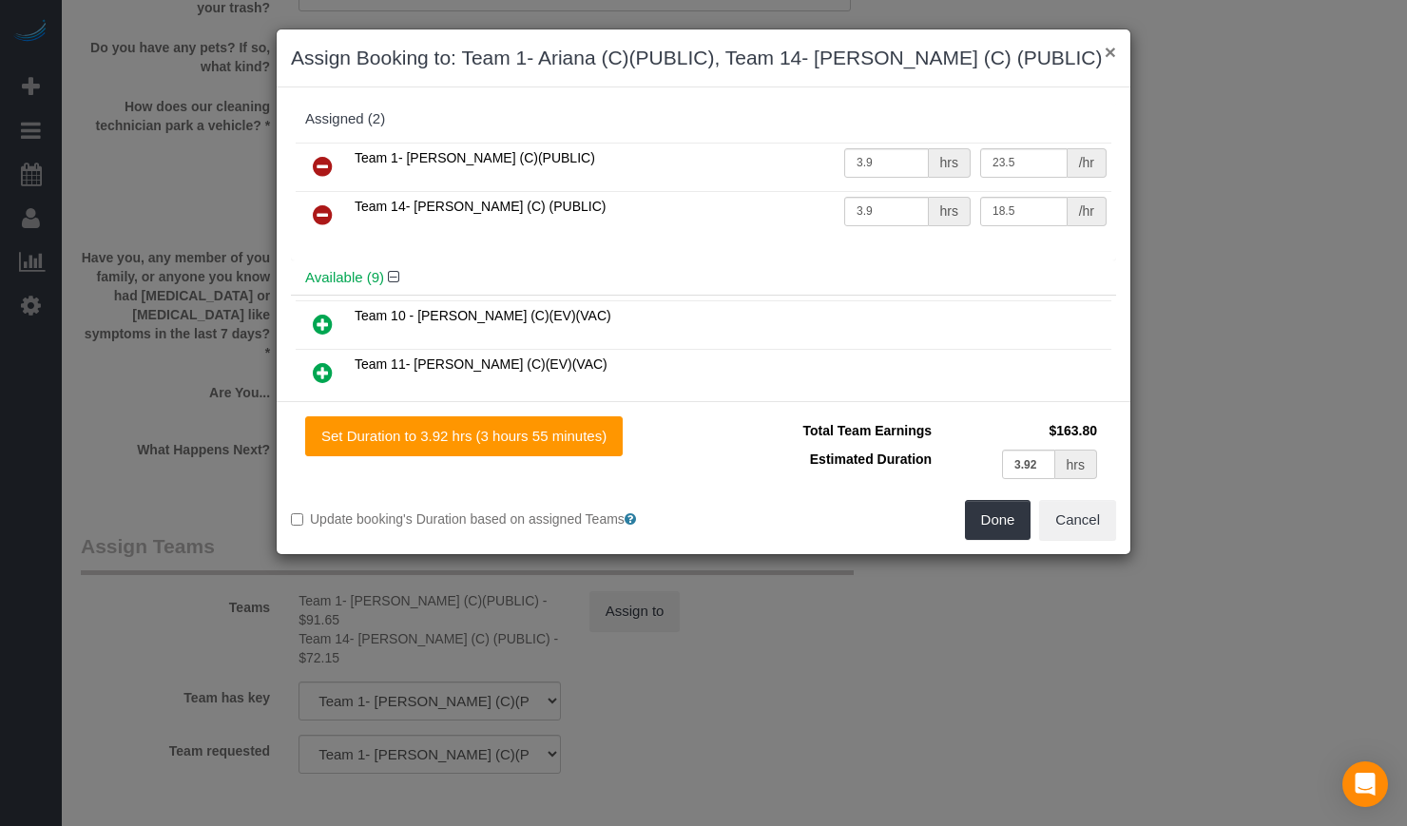
click at [1108, 55] on button "×" at bounding box center [1110, 52] width 11 height 20
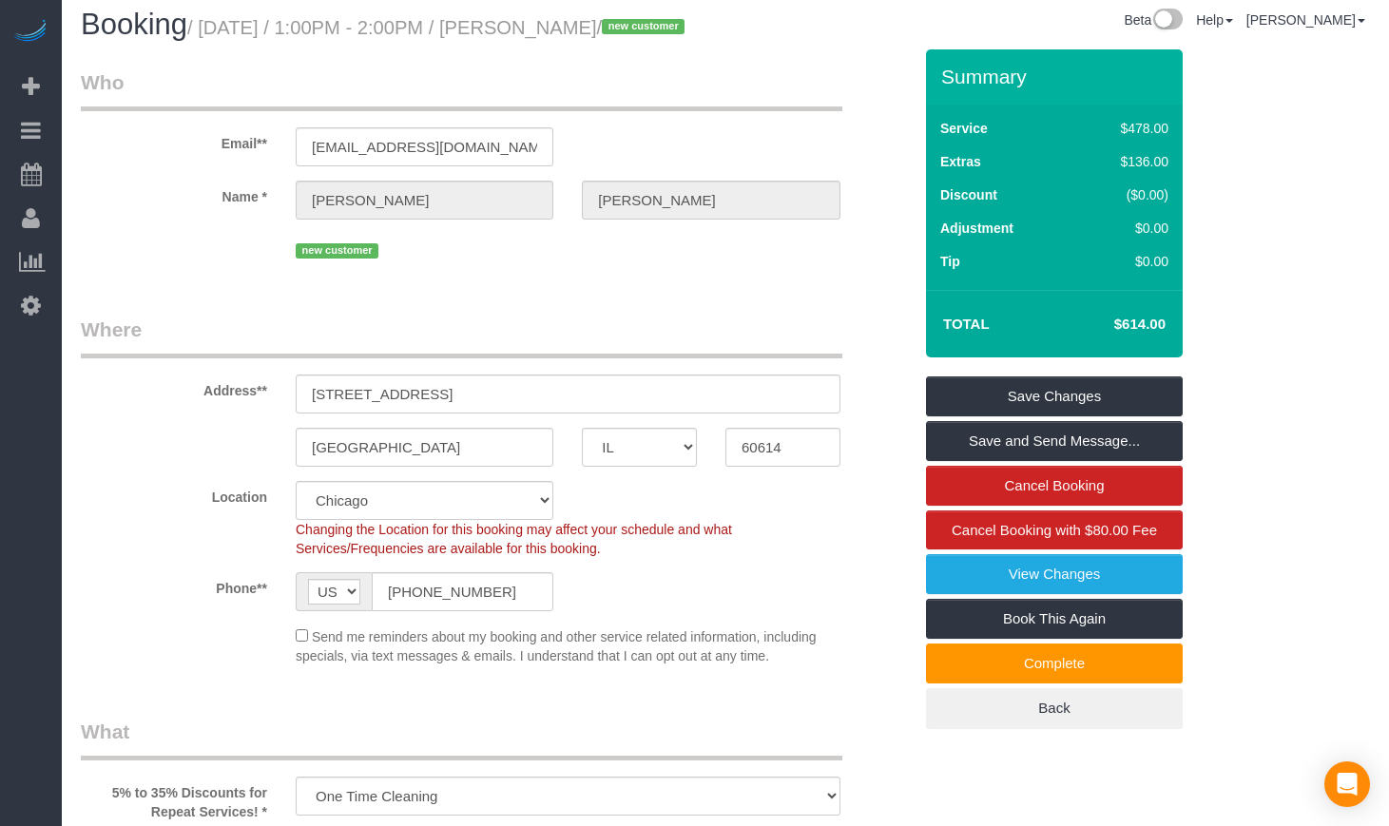
scroll to position [0, 0]
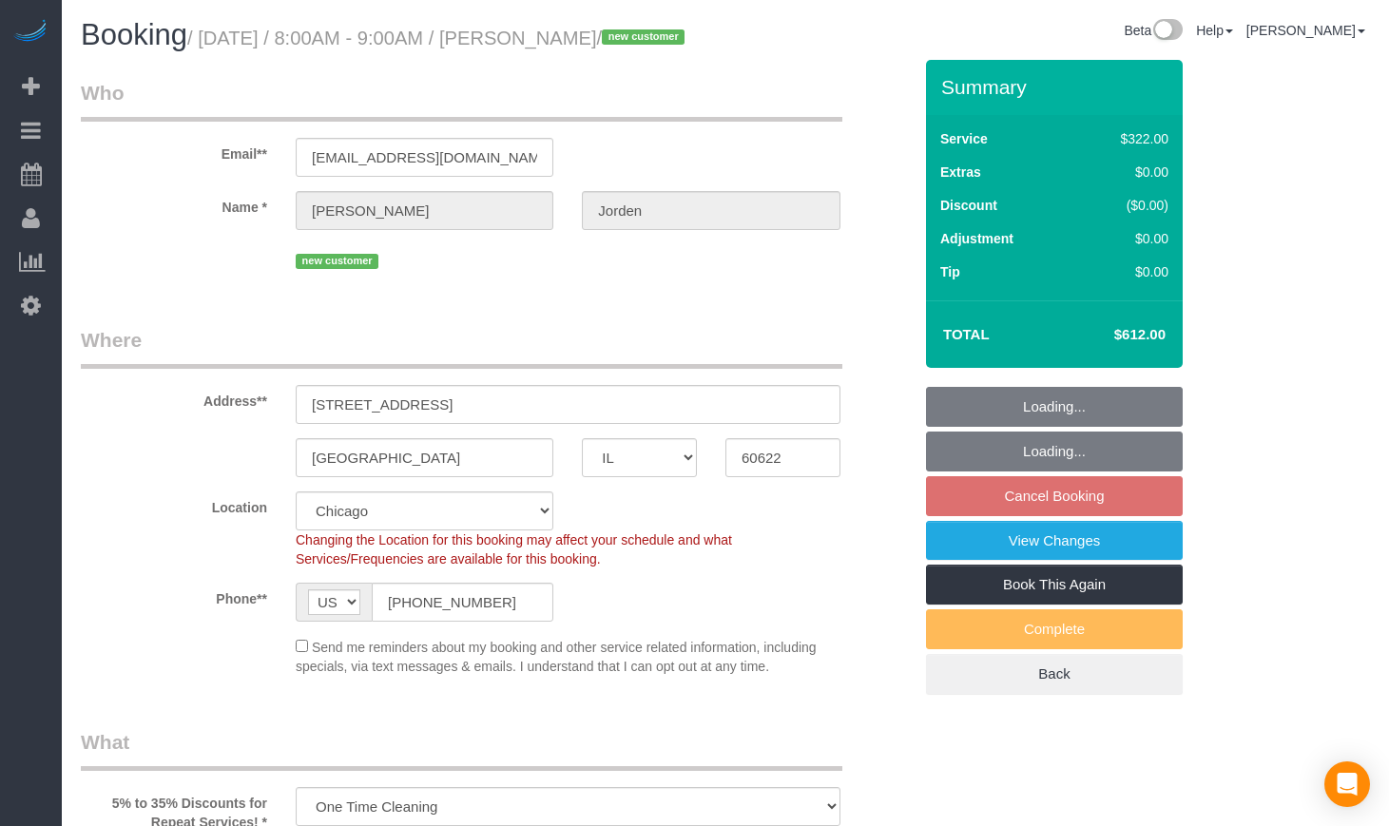
select select "IL"
select select "number:1"
select select "number:58"
select select "number:139"
select select "number:108"
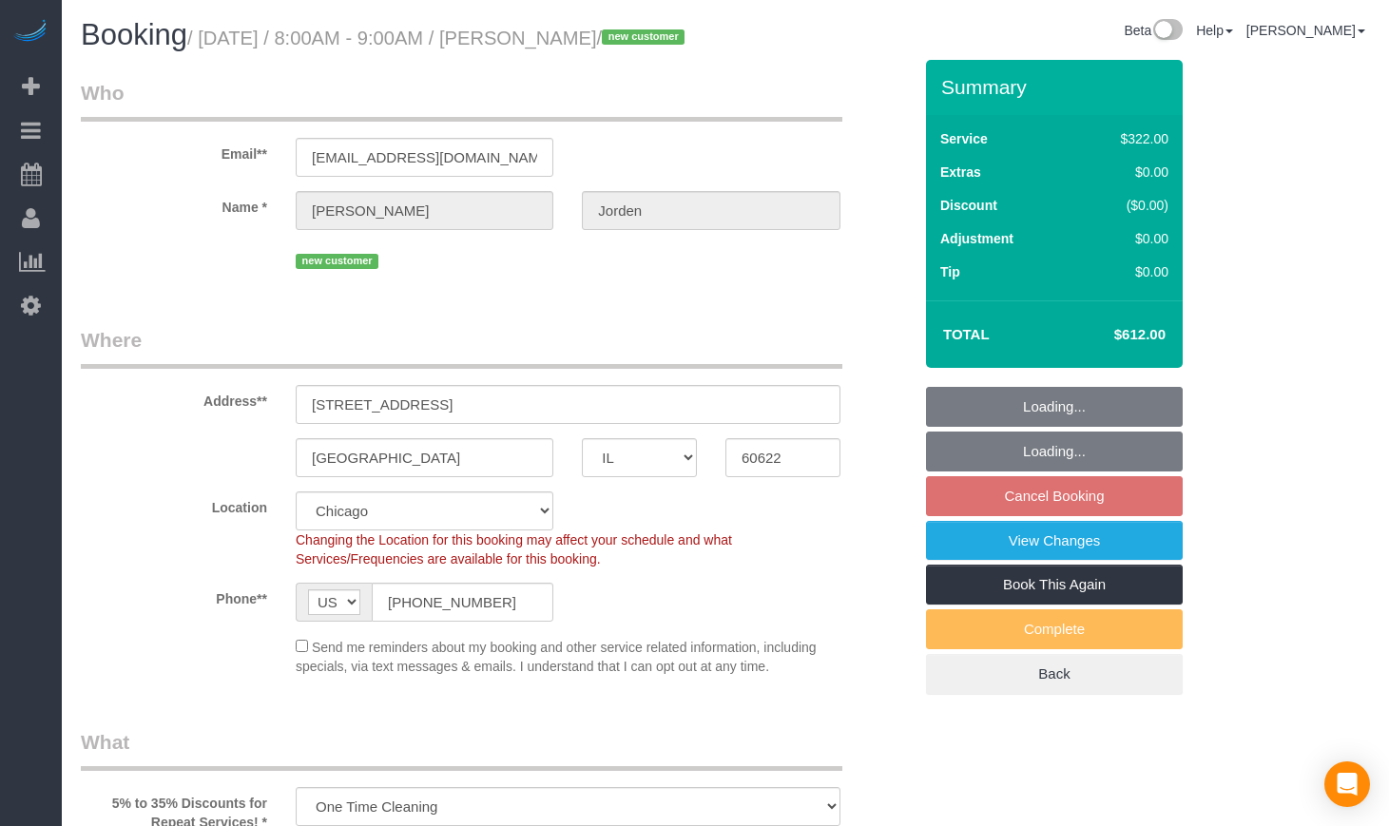
select select "514"
select select "5"
select select "spot1"
select select "object:1106"
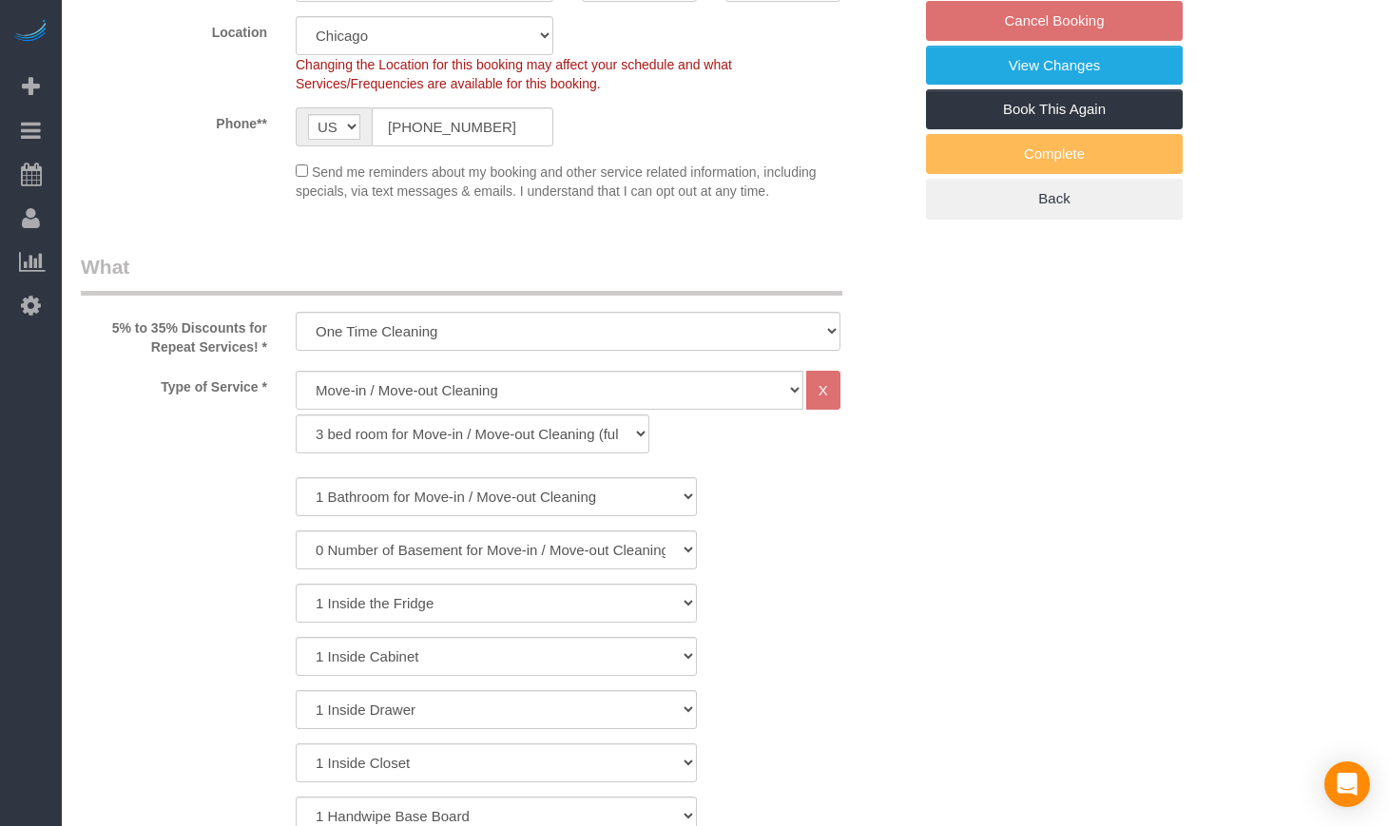
select select "5"
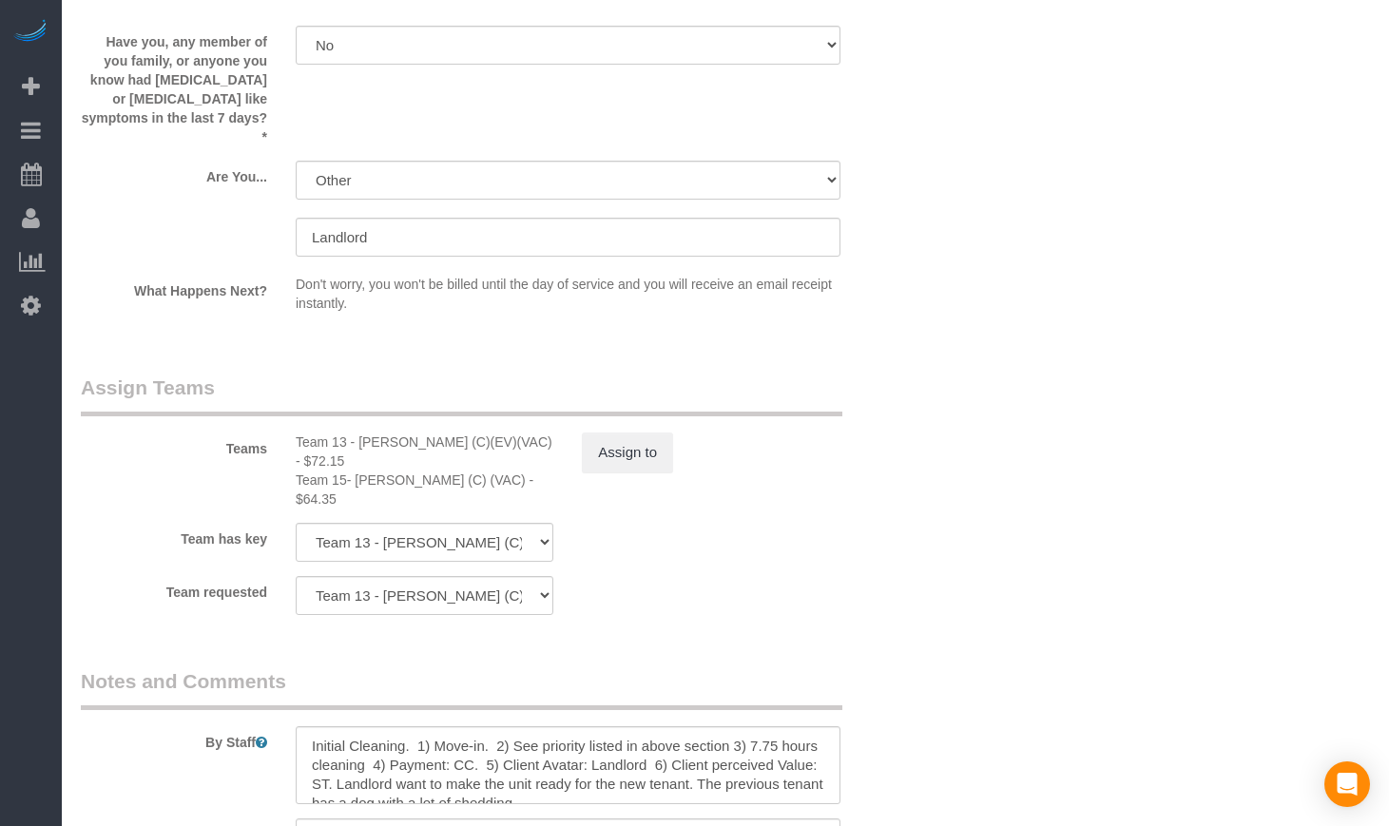
scroll to position [3328, 0]
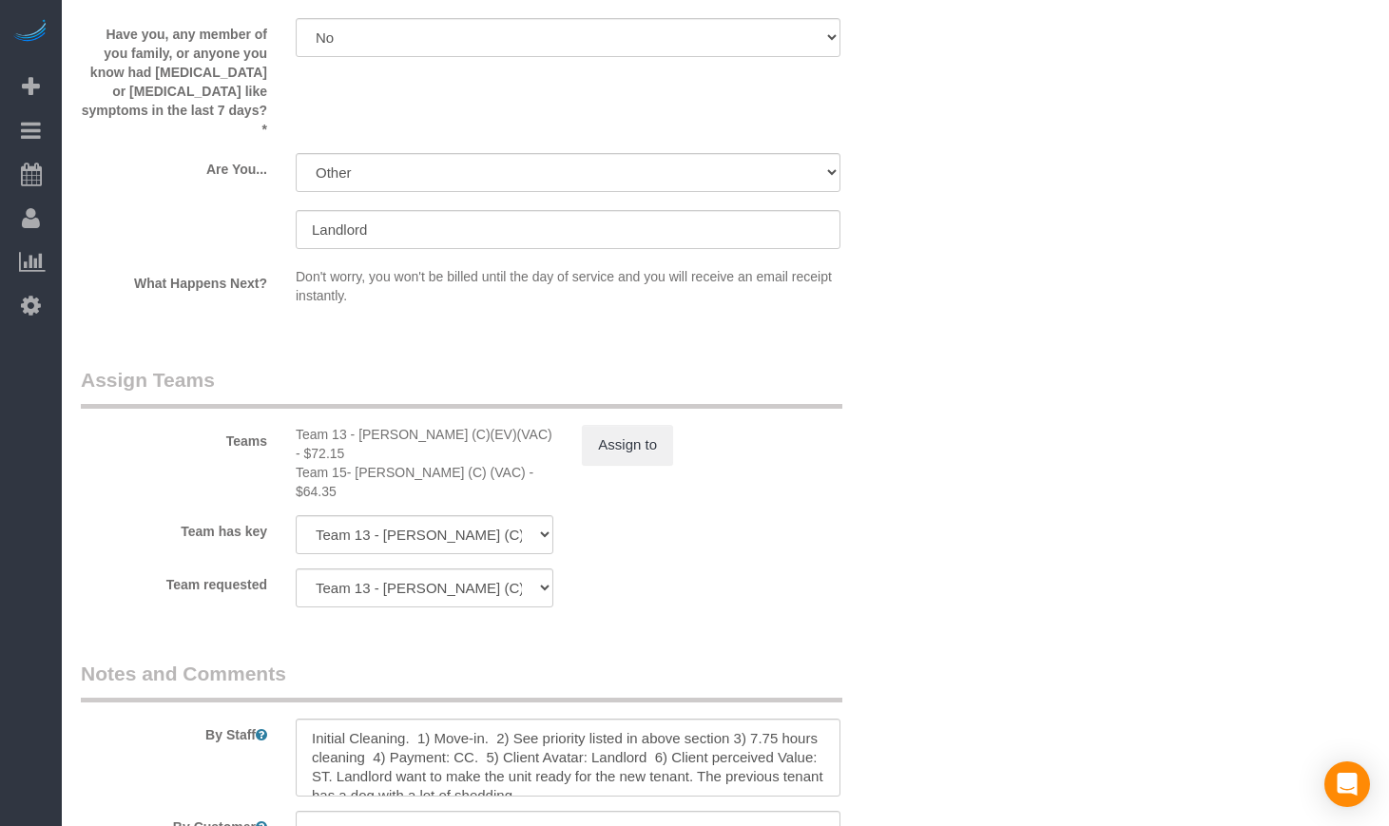
click at [554, 456] on div "Team 13 - Ligia (C)(EV)(VAC) - $72.15 Team 15- Yaquelin (C) (VAC) - $64.35" at bounding box center [424, 463] width 286 height 76
click at [604, 456] on button "Assign to" at bounding box center [627, 445] width 91 height 40
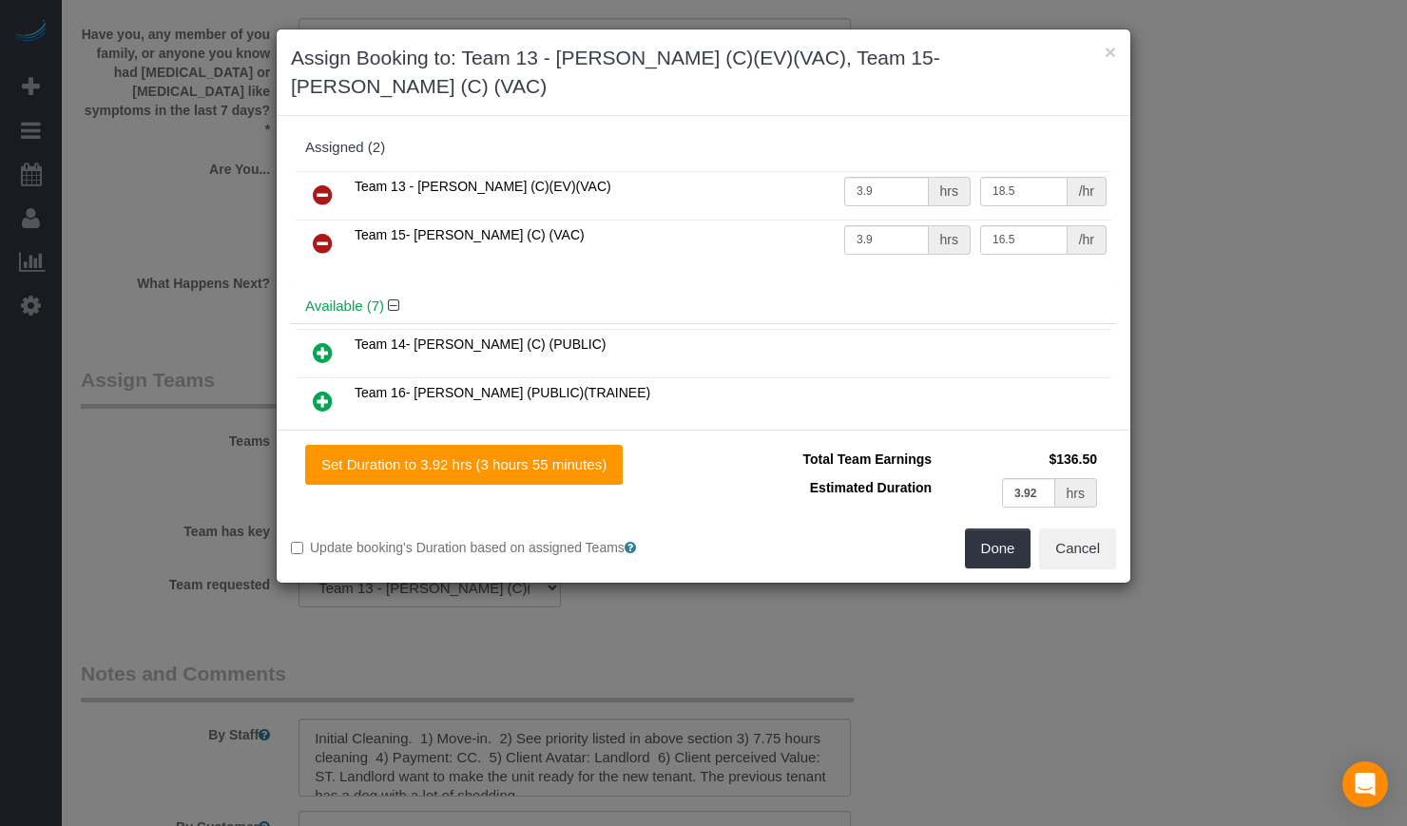
drag, startPoint x: 1260, startPoint y: 653, endPoint x: 1158, endPoint y: 668, distance: 102.7
click at [1260, 653] on div "× Assign Booking to: Team 13 - Ligia (C)(EV)(VAC), Team 15- Yaquelin (C) (VAC) …" at bounding box center [703, 413] width 1407 height 826
click at [1103, 60] on h3 "Assign Booking to: Team 13 - Ligia (C)(EV)(VAC), Team 15- Yaquelin (C) (VAC)" at bounding box center [703, 72] width 825 height 57
click at [1109, 55] on button "×" at bounding box center [1110, 52] width 11 height 20
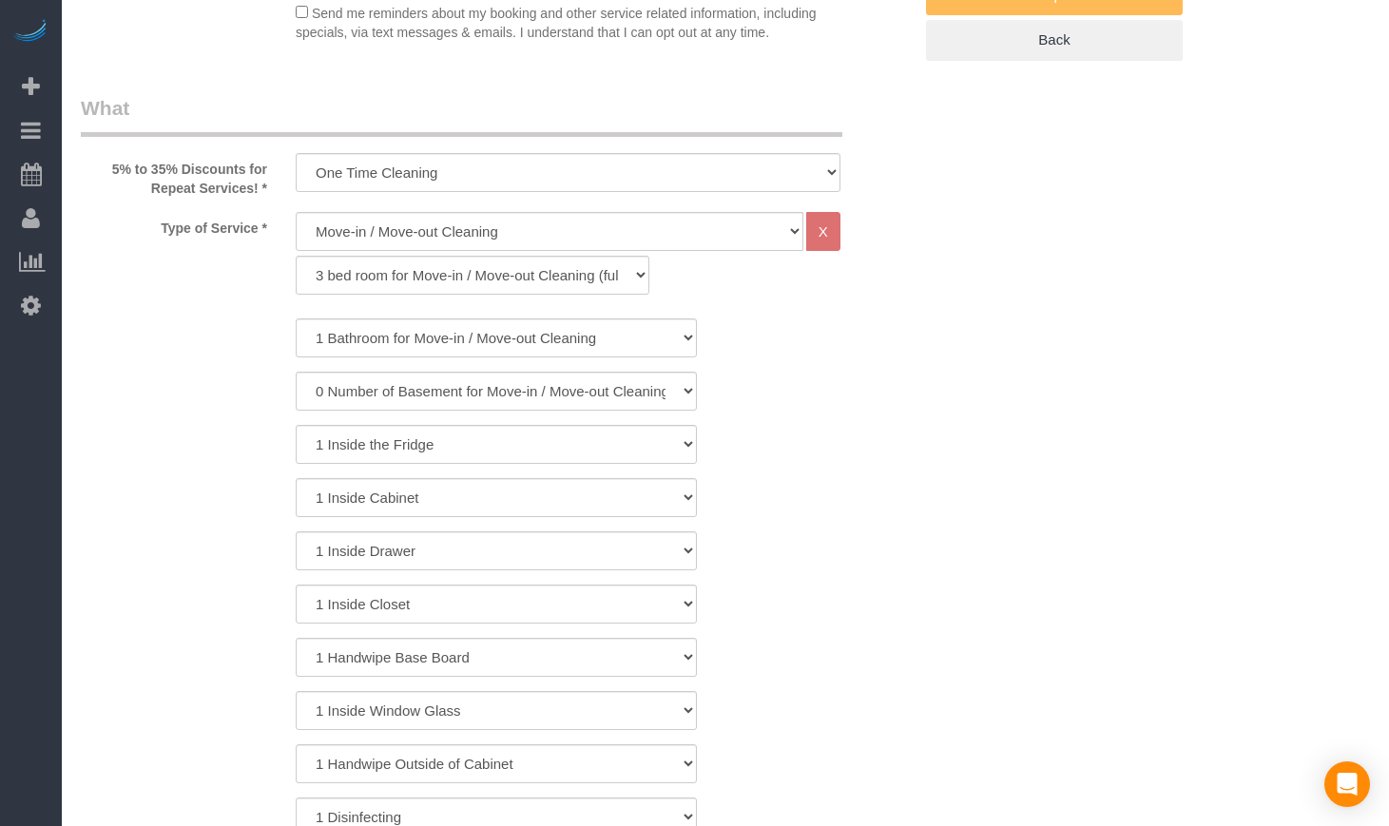
scroll to position [0, 0]
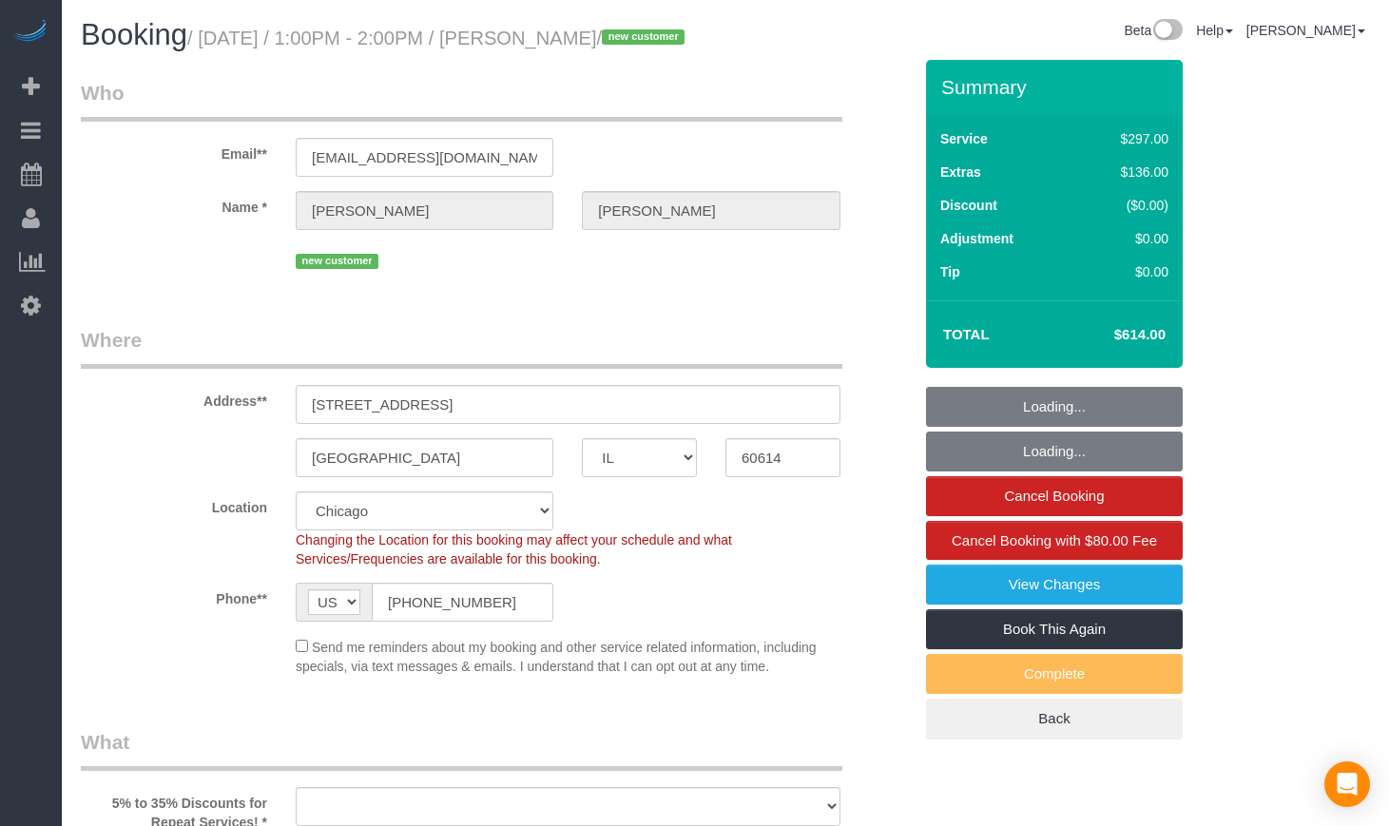
select select "IL"
select select "number:1"
select select "number:68"
select select "number:139"
select select "number:106"
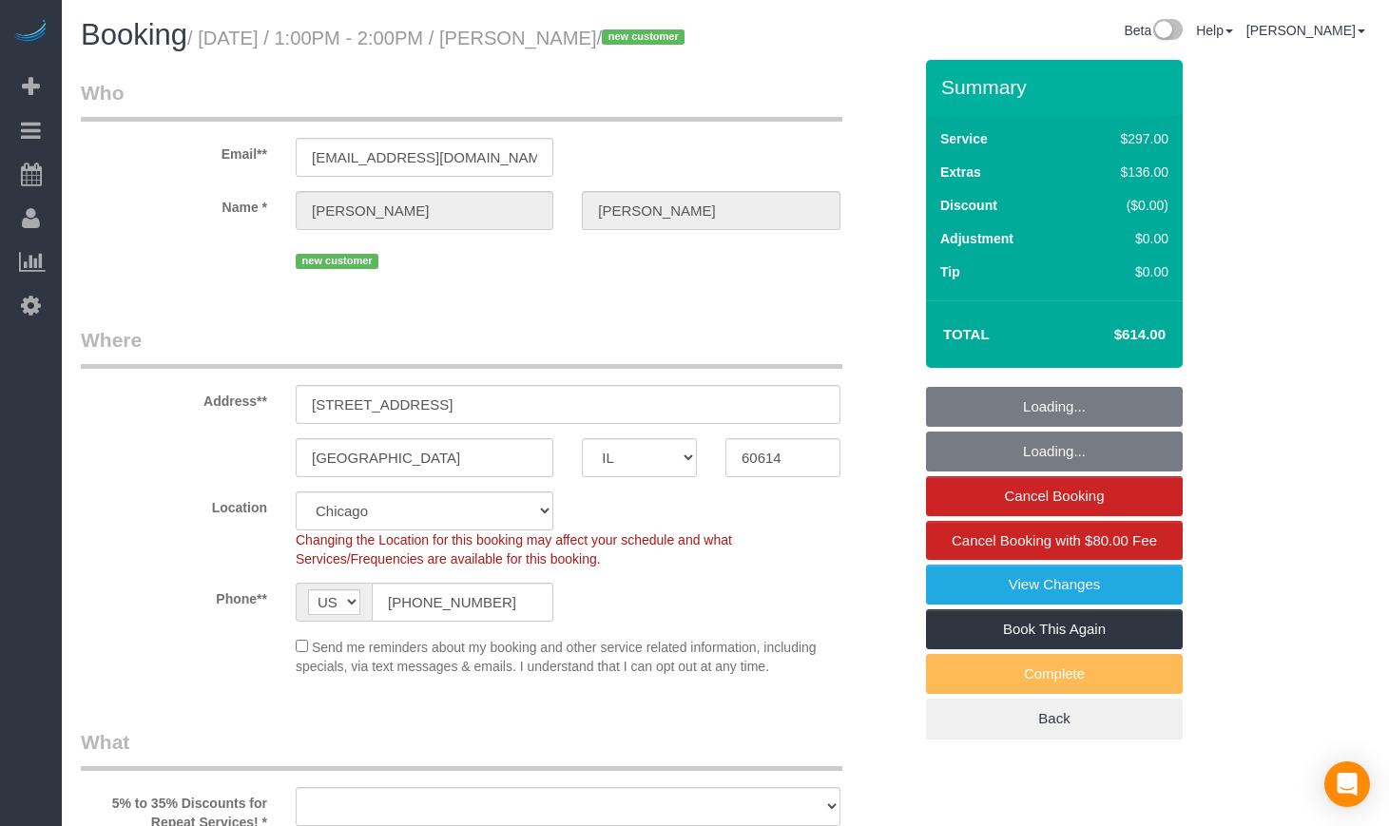
select select "object:821"
select select "spot1"
select select "object:1061"
select select "513"
select select "1"
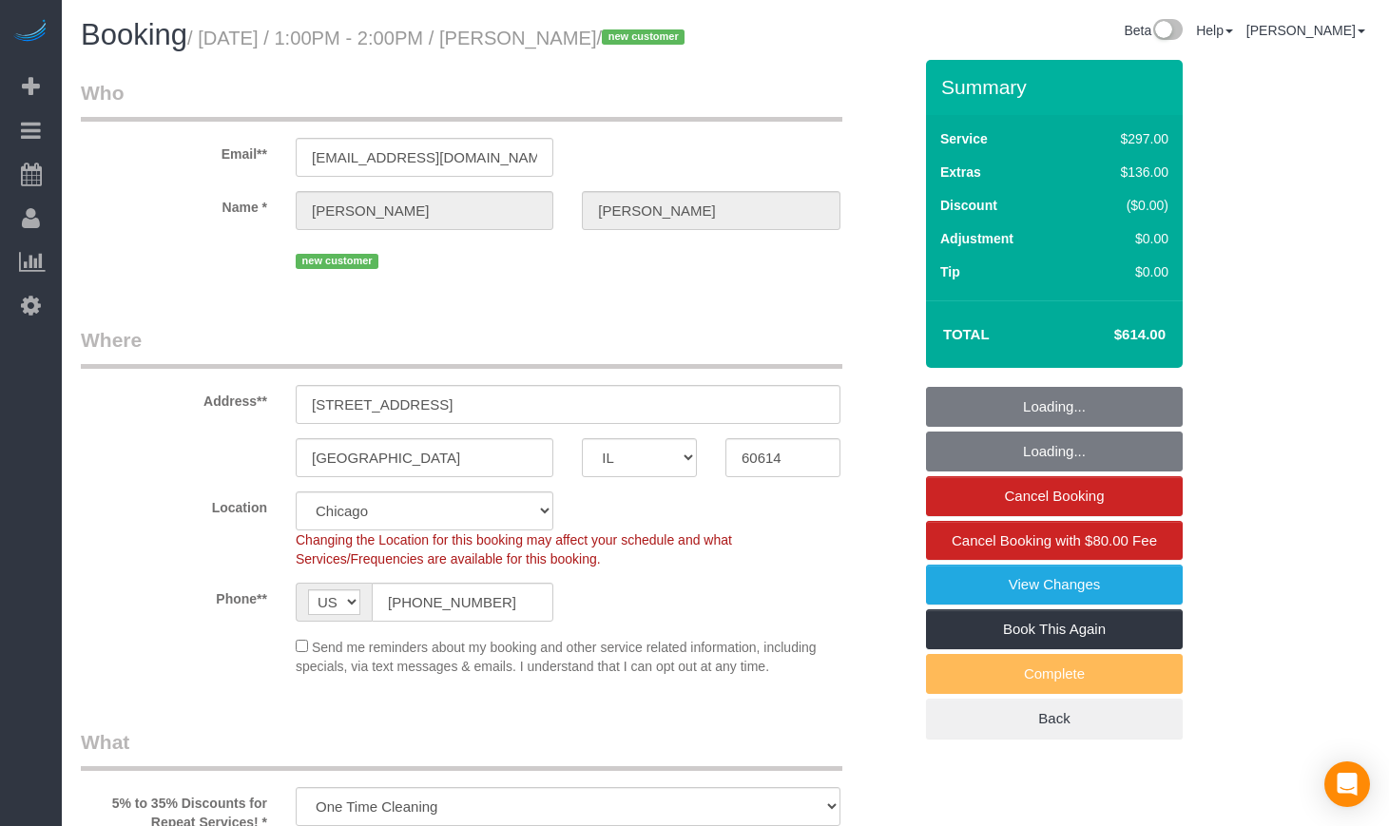
select select "8"
select select "1"
select select "8"
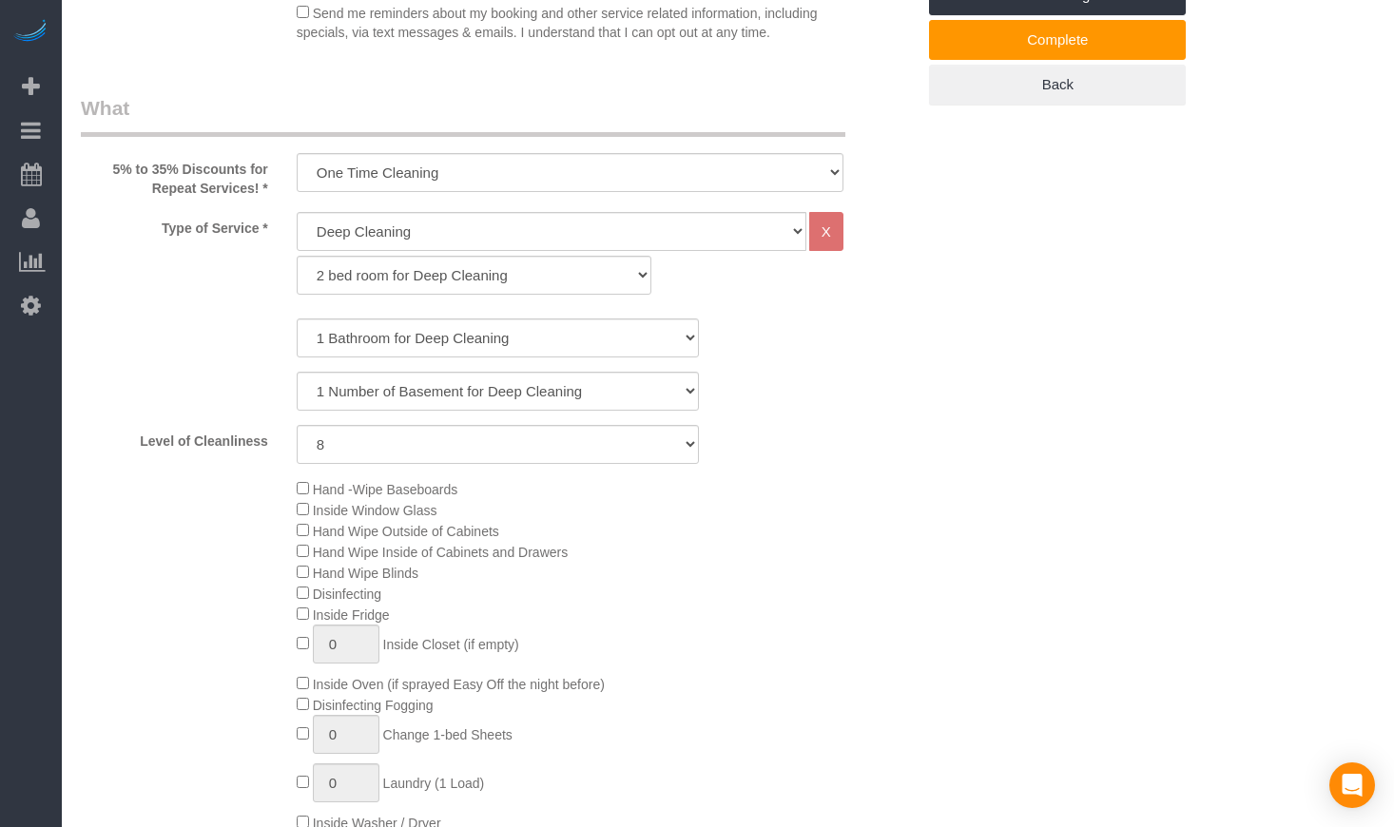
scroll to position [1110, 0]
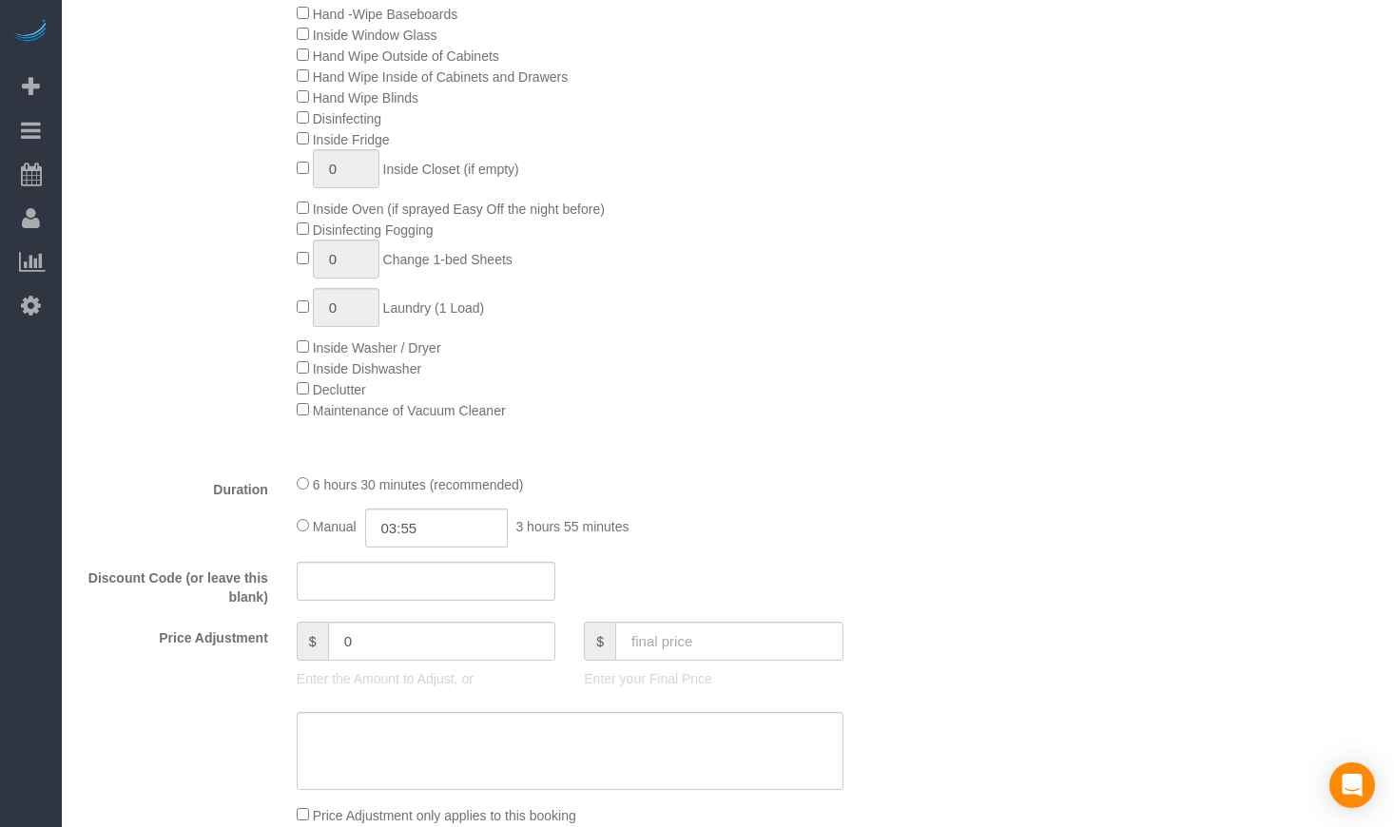
click at [727, 548] on div "Manual 03:55 3 hours 55 minutes" at bounding box center [570, 528] width 547 height 39
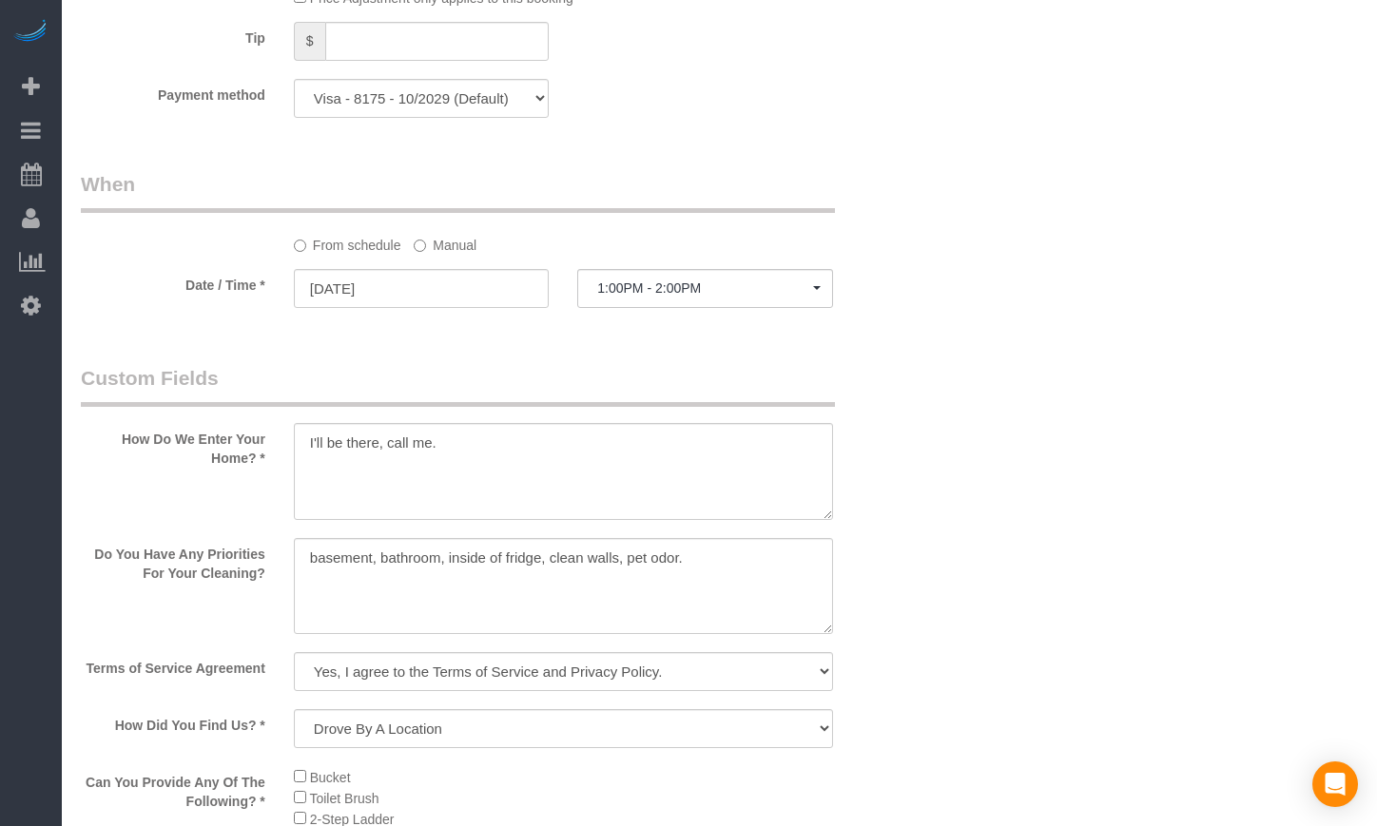
scroll to position [2061, 0]
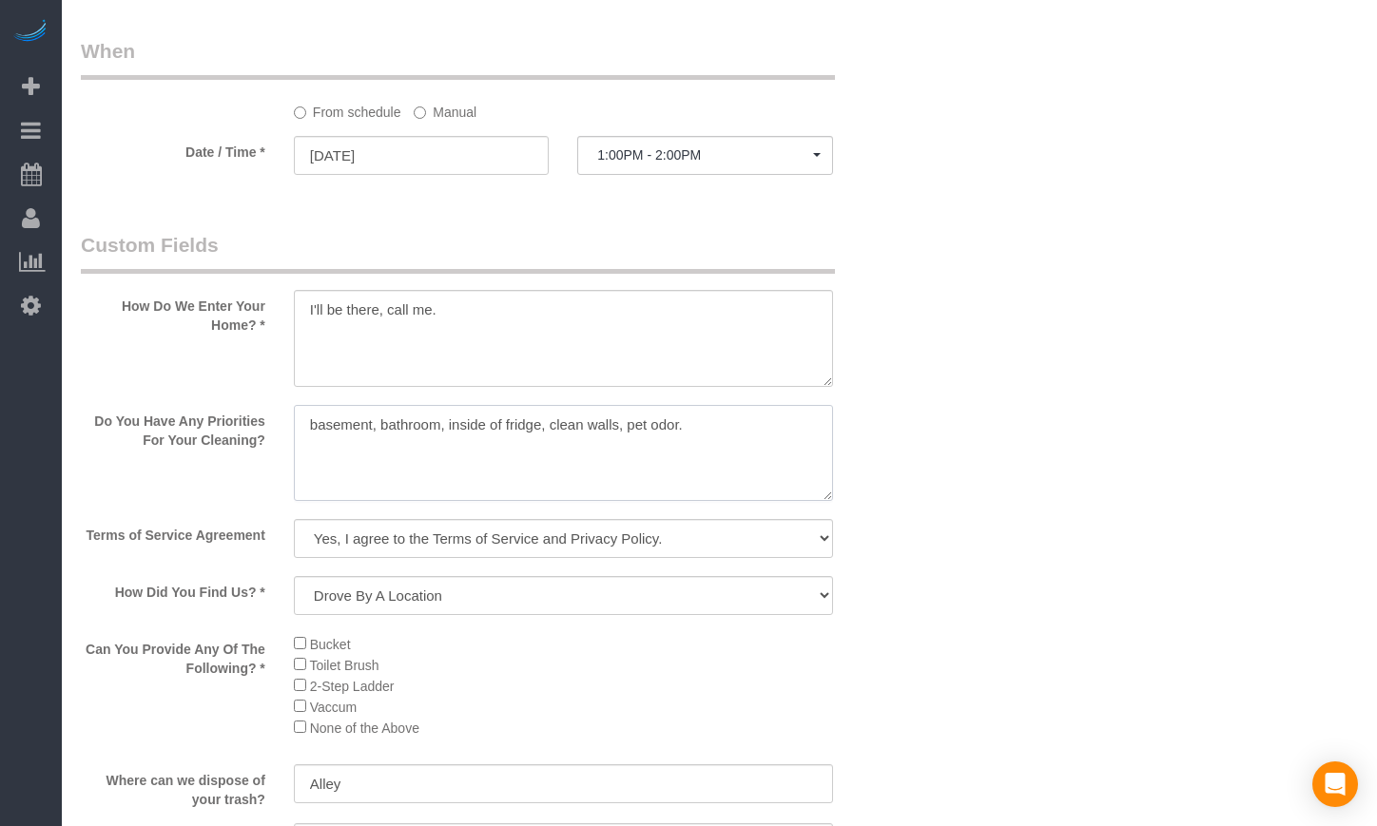
click at [779, 461] on textarea at bounding box center [563, 453] width 539 height 97
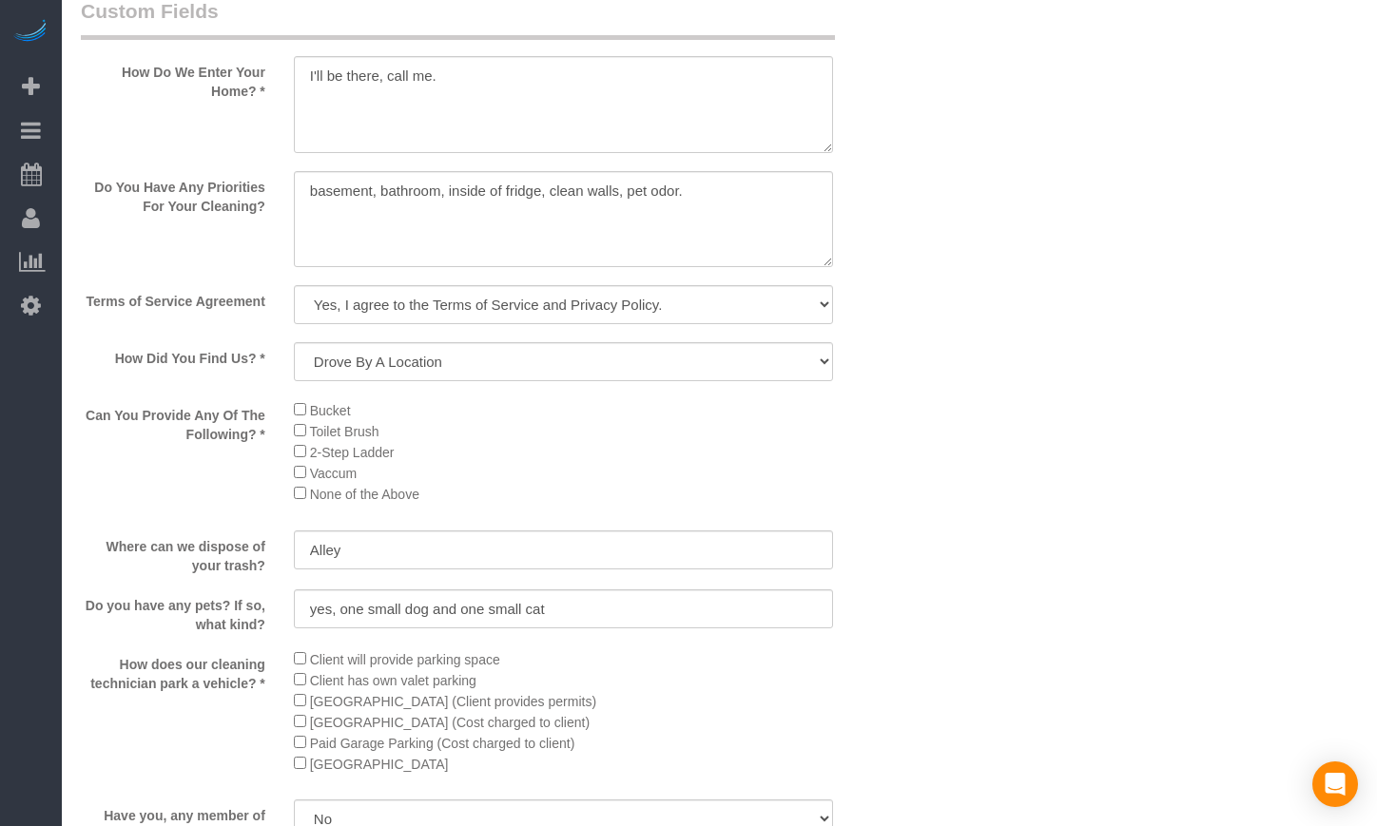
scroll to position [2377, 0]
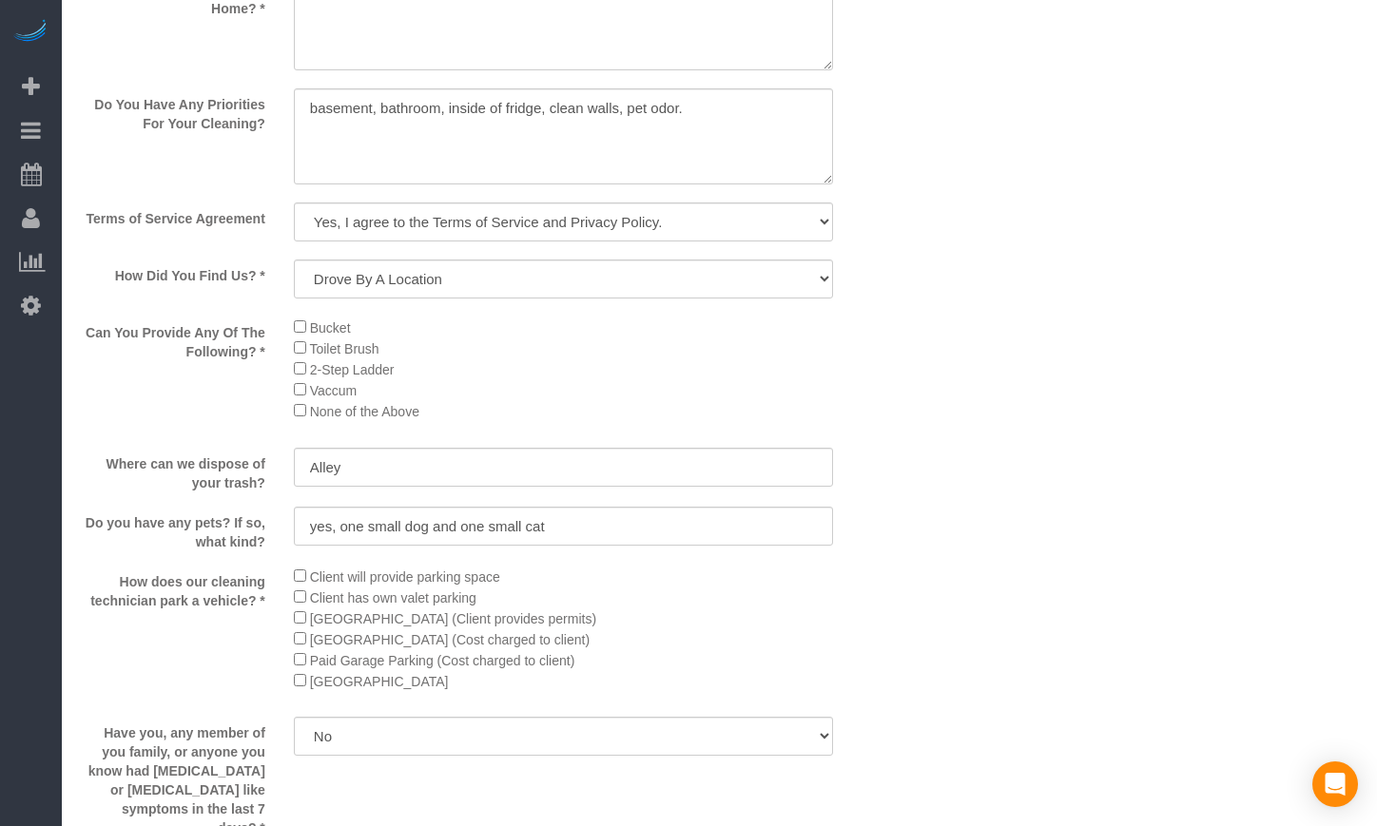
drag, startPoint x: 1028, startPoint y: 299, endPoint x: 1092, endPoint y: 416, distance: 133.2
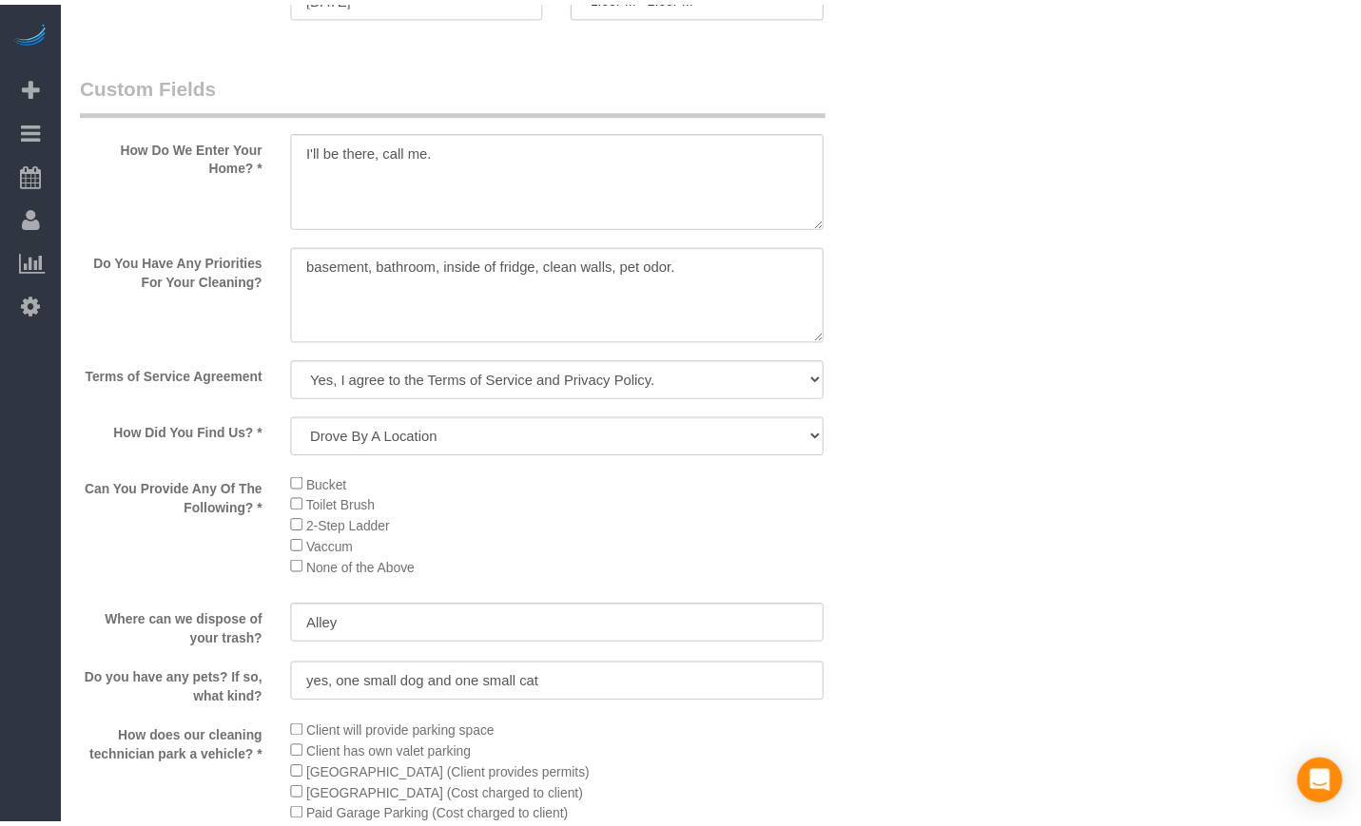
scroll to position [2218, 0]
